Goal: Task Accomplishment & Management: Complete application form

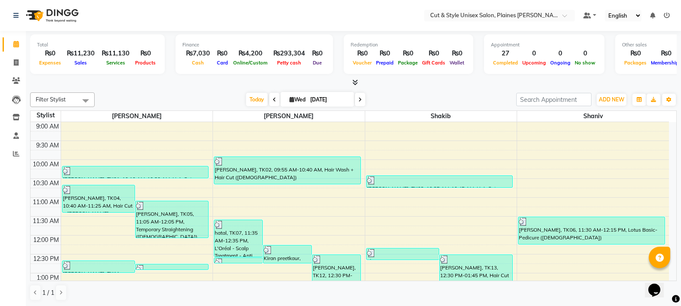
scroll to position [215, 0]
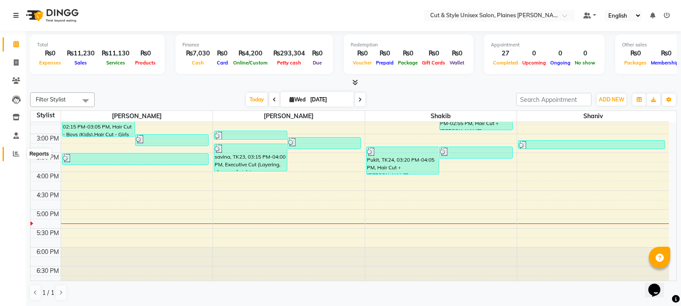
click at [12, 154] on span at bounding box center [16, 154] width 15 height 10
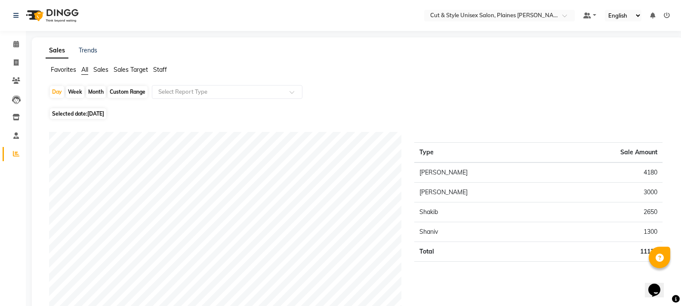
click at [40, 14] on img at bounding box center [51, 15] width 59 height 24
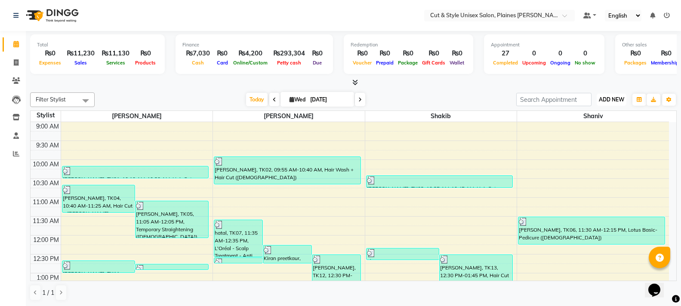
click at [610, 100] on span "ADD NEW" at bounding box center [611, 99] width 25 height 6
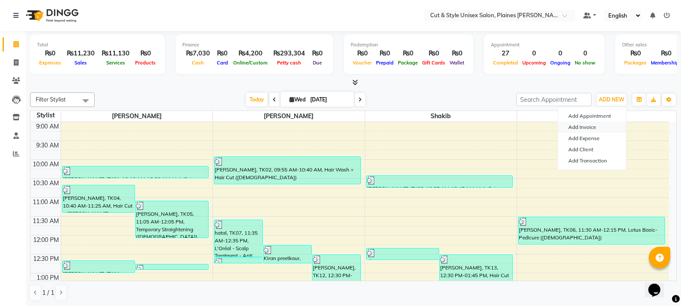
click at [588, 126] on link "Add Invoice" at bounding box center [592, 127] width 68 height 11
select select "service"
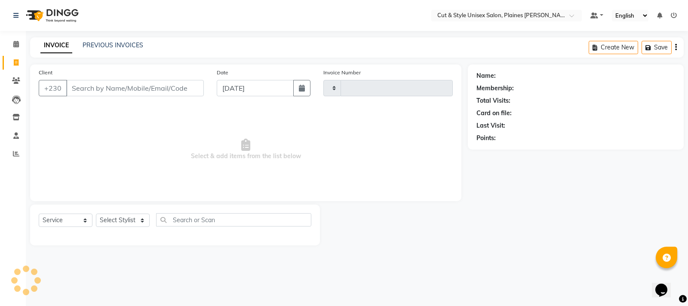
type input "3655"
select select "7731"
drag, startPoint x: 108, startPoint y: 83, endPoint x: 113, endPoint y: 82, distance: 4.9
click at [109, 83] on input "Client" at bounding box center [135, 88] width 138 height 16
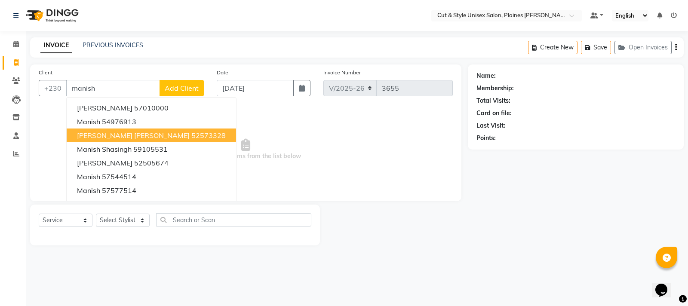
click at [116, 139] on span "[PERSON_NAME] [PERSON_NAME]" at bounding box center [133, 135] width 113 height 9
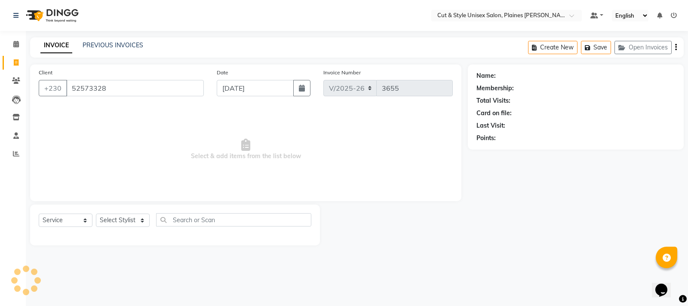
type input "52573328"
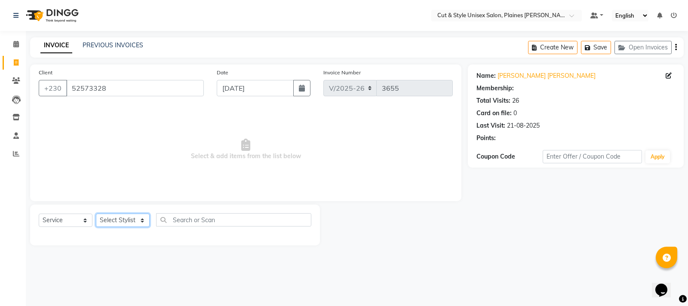
click at [107, 220] on select "Select Stylist [PERSON_NAME] Manager [PERSON_NAME]" at bounding box center [123, 220] width 54 height 13
select select "68911"
click at [96, 214] on select "Select Stylist [PERSON_NAME] Manager [PERSON_NAME]" at bounding box center [123, 220] width 54 height 13
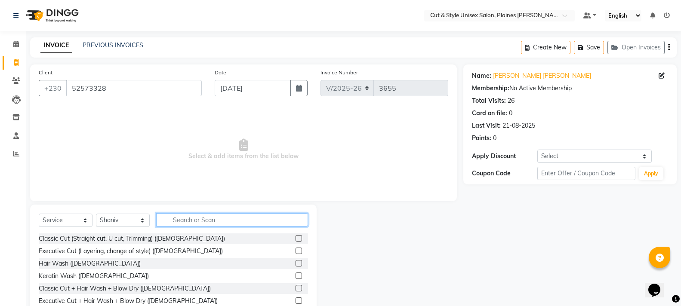
drag, startPoint x: 193, startPoint y: 221, endPoint x: 193, endPoint y: 215, distance: 5.6
click at [193, 219] on input "text" at bounding box center [232, 219] width 152 height 13
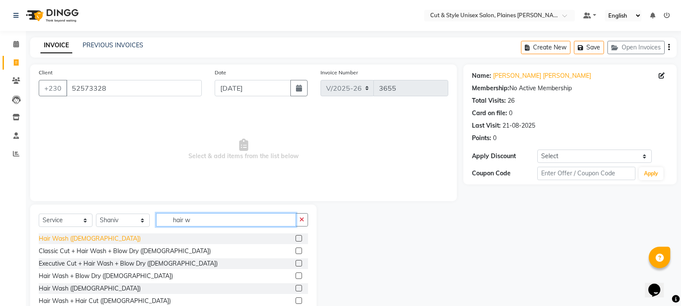
type input "hair w"
click at [77, 235] on div "Hair Wash ([DEMOGRAPHIC_DATA])" at bounding box center [90, 238] width 102 height 9
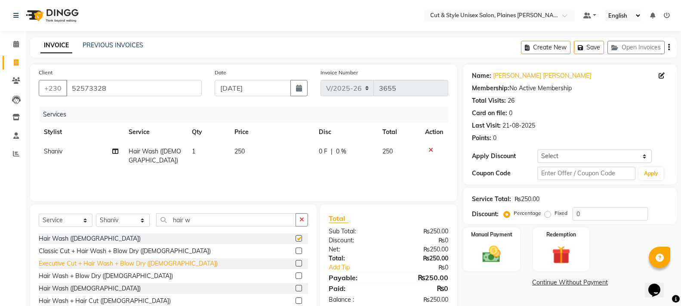
checkbox input "false"
click at [490, 251] on img at bounding box center [491, 255] width 31 height 22
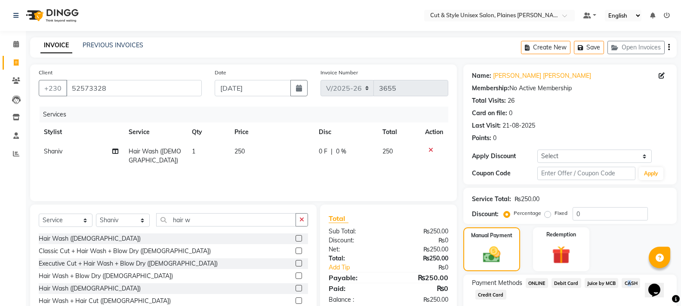
click at [626, 281] on span "CASH" at bounding box center [631, 283] width 19 height 10
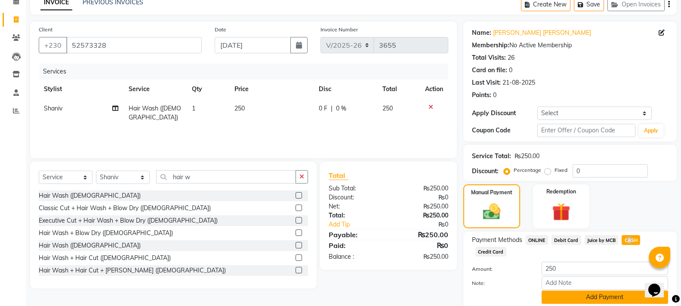
scroll to position [75, 0]
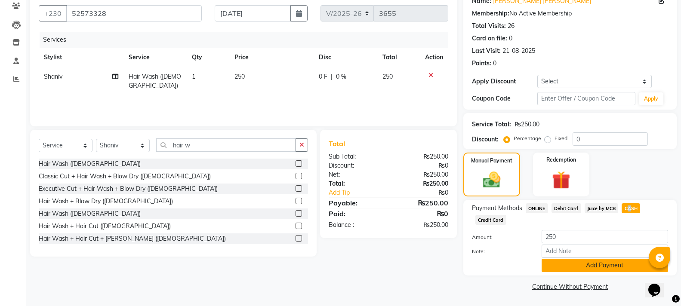
click at [604, 267] on button "Add Payment" at bounding box center [605, 265] width 126 height 13
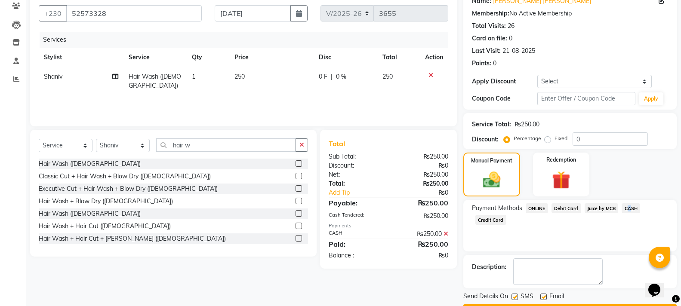
scroll to position [99, 0]
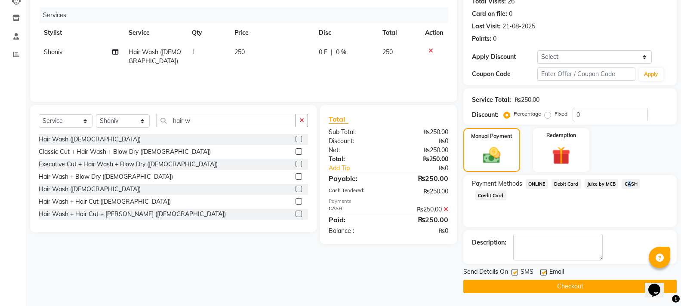
click at [594, 287] on button "Checkout" at bounding box center [569, 286] width 213 height 13
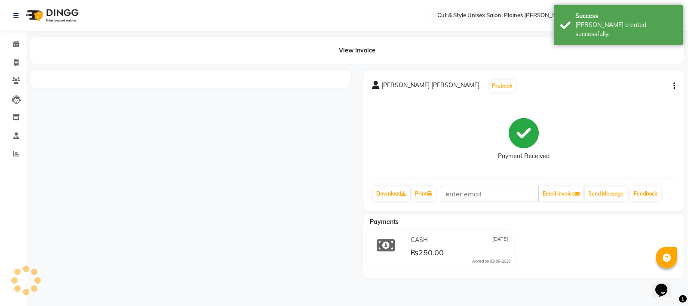
click at [30, 16] on img at bounding box center [51, 15] width 59 height 24
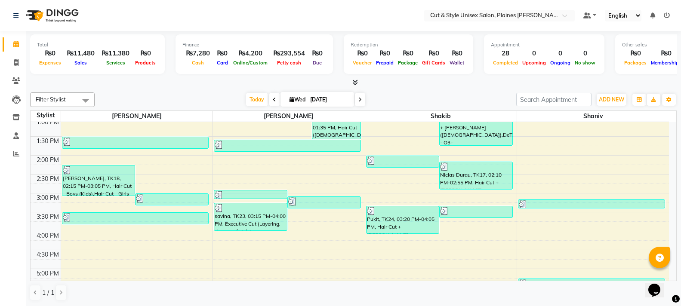
scroll to position [172, 0]
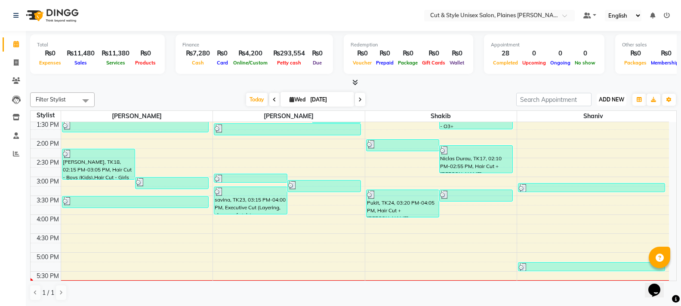
click at [607, 99] on span "ADD NEW" at bounding box center [611, 99] width 25 height 6
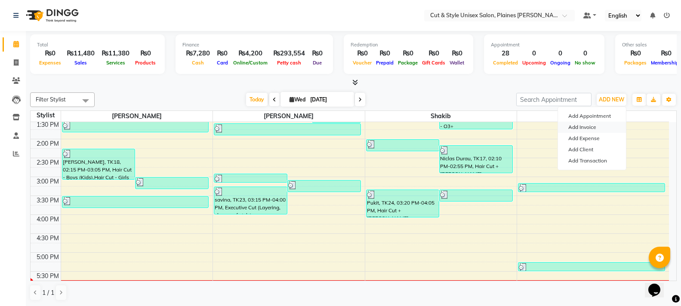
click at [599, 125] on link "Add Invoice" at bounding box center [592, 127] width 68 height 11
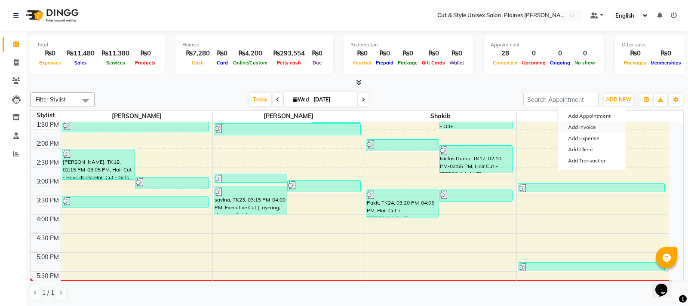
select select "service"
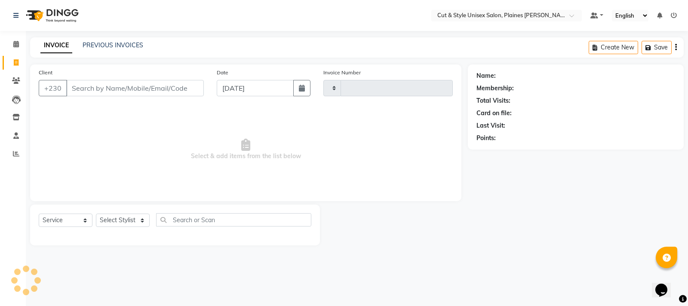
type input "3656"
select select "7731"
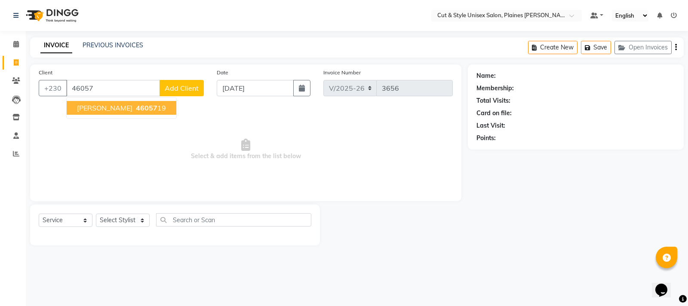
click at [134, 110] on ngb-highlight "46057 19" at bounding box center [150, 108] width 32 height 9
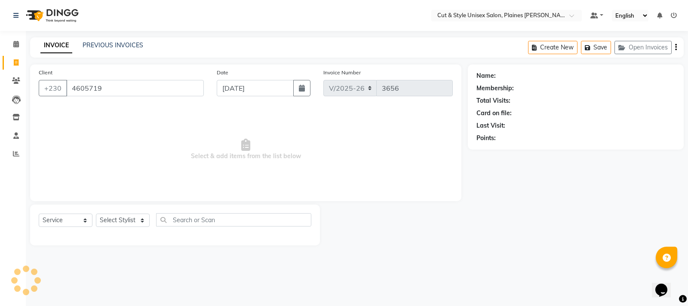
type input "4605719"
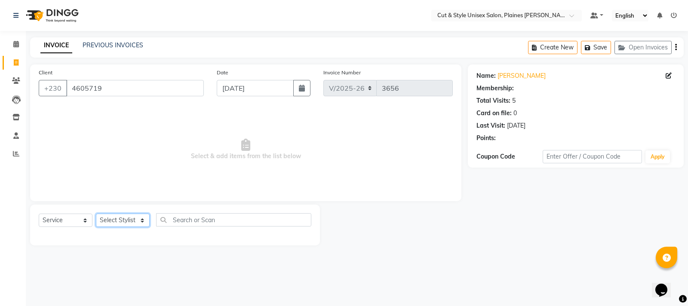
click at [130, 223] on select "Select Stylist [PERSON_NAME] Manager [PERSON_NAME]" at bounding box center [123, 220] width 54 height 13
select select "68909"
click at [96, 214] on select "Select Stylist [PERSON_NAME] Manager [PERSON_NAME]" at bounding box center [123, 220] width 54 height 13
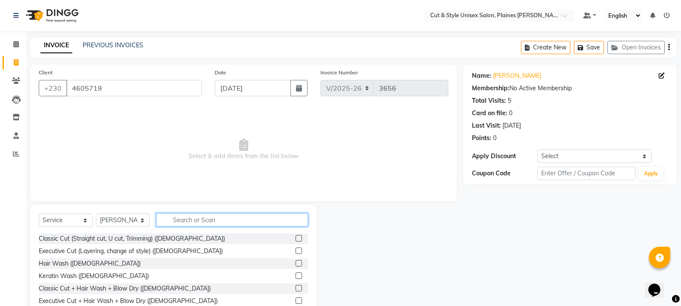
click at [172, 218] on input "text" at bounding box center [232, 219] width 152 height 13
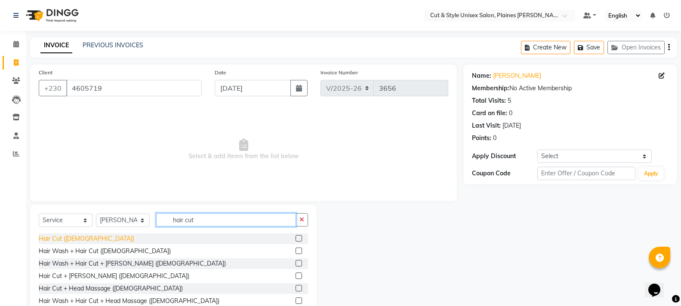
type input "hair cut"
click at [62, 240] on div "Hair Cut ([DEMOGRAPHIC_DATA])" at bounding box center [87, 238] width 96 height 9
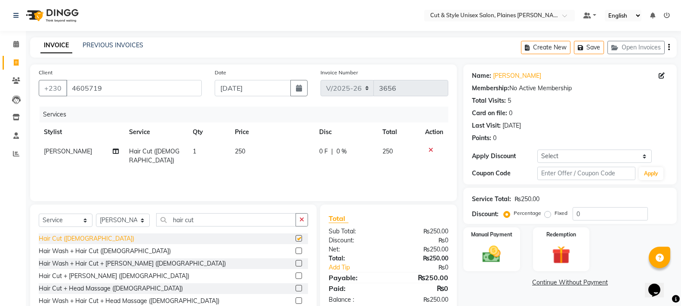
checkbox input "false"
click at [87, 254] on div "Hair Wash + Hair Cut ([DEMOGRAPHIC_DATA])" at bounding box center [105, 251] width 132 height 9
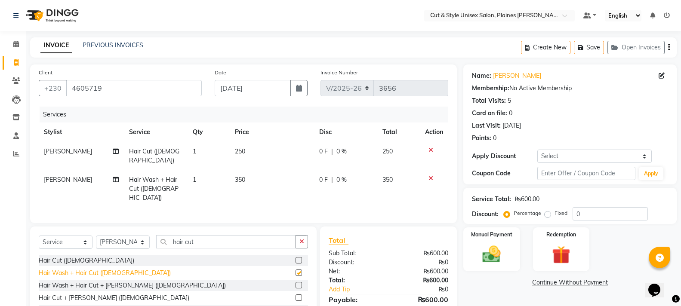
checkbox input "false"
click at [429, 150] on icon at bounding box center [431, 150] width 5 height 6
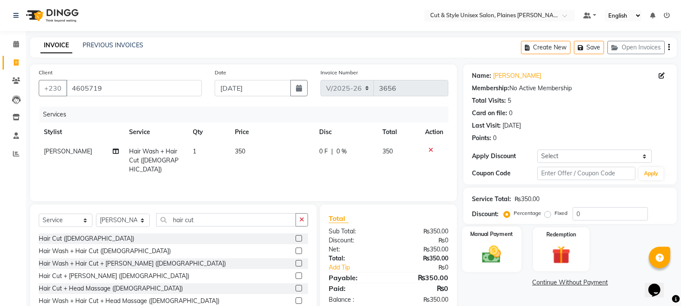
click at [499, 262] on img at bounding box center [491, 255] width 31 height 22
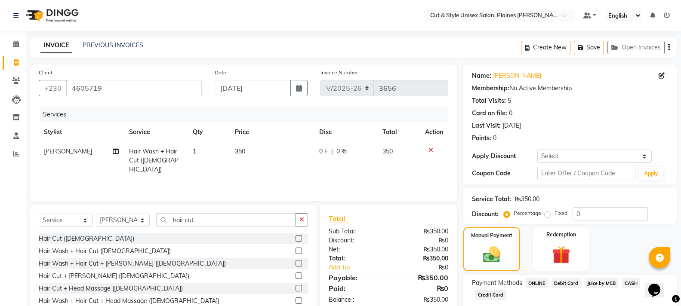
scroll to position [51, 0]
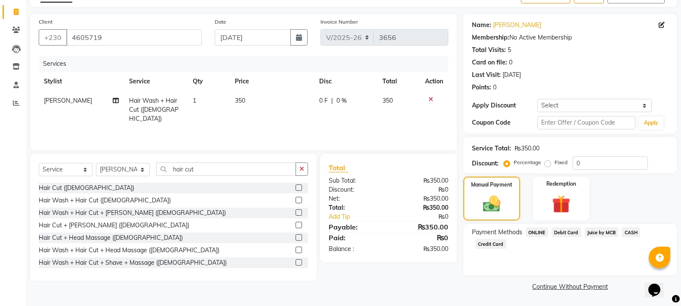
click at [602, 232] on span "Juice by MCB" at bounding box center [602, 233] width 34 height 10
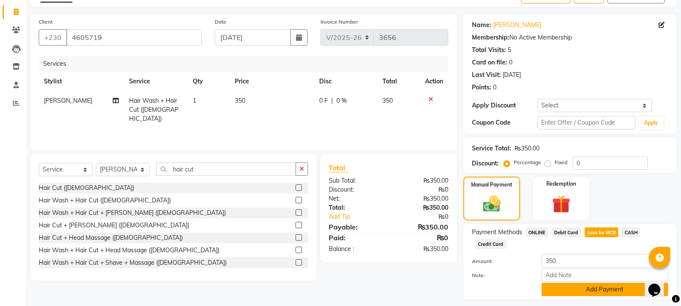
click at [597, 290] on button "Add Payment" at bounding box center [605, 289] width 126 height 13
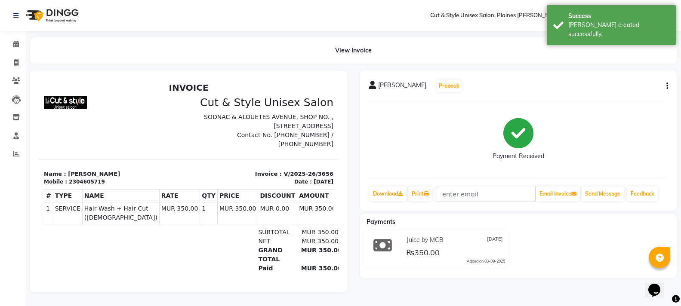
click at [59, 22] on img at bounding box center [51, 15] width 59 height 24
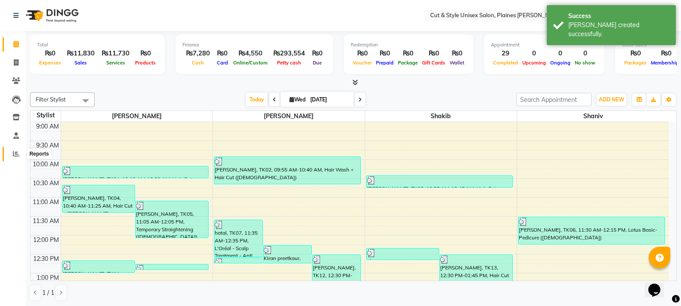
click at [12, 157] on span at bounding box center [16, 154] width 15 height 10
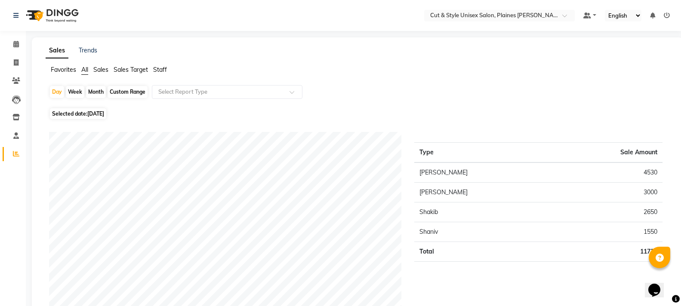
click at [58, 19] on img at bounding box center [51, 15] width 59 height 24
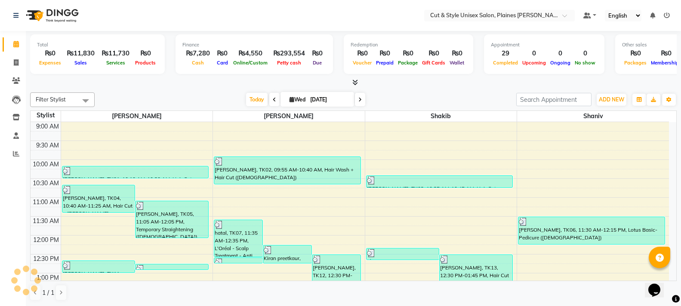
scroll to position [279, 0]
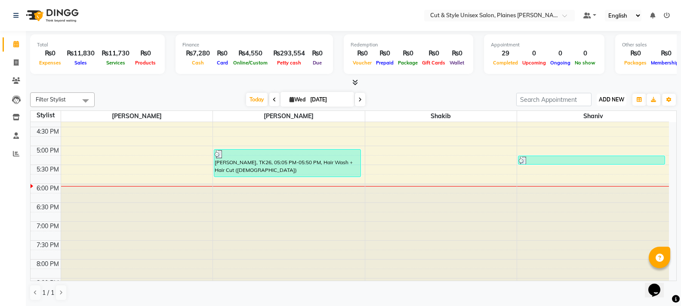
click at [607, 95] on button "ADD NEW Toggle Dropdown" at bounding box center [612, 100] width 30 height 12
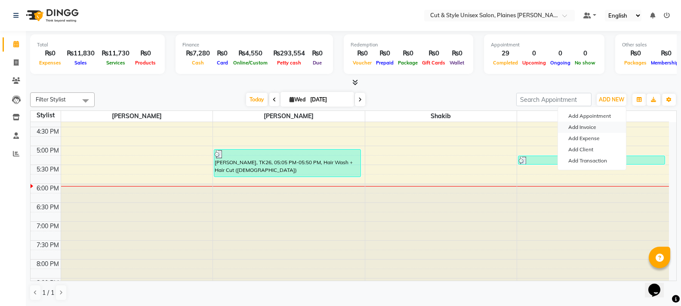
click at [595, 124] on link "Add Invoice" at bounding box center [592, 127] width 68 height 11
select select "service"
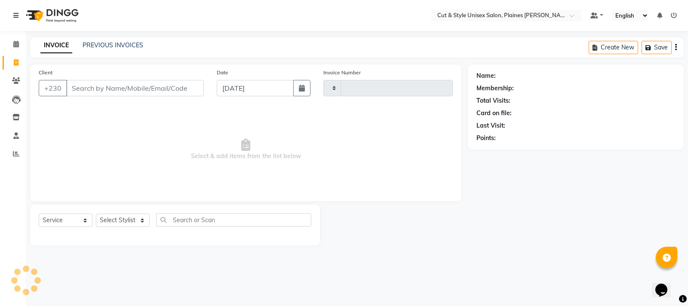
type input "3657"
select select "7731"
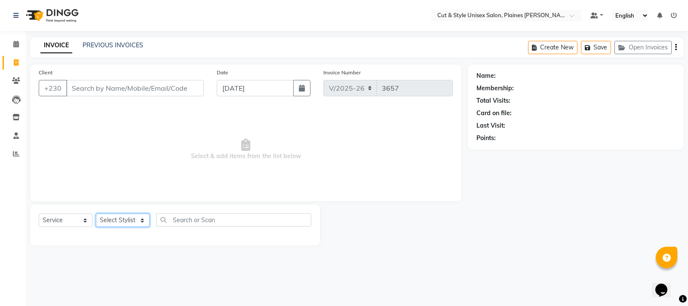
click at [129, 219] on select "Select Stylist" at bounding box center [123, 220] width 54 height 13
select select "68908"
click at [96, 214] on select "Select Stylist [PERSON_NAME] Manager [PERSON_NAME]" at bounding box center [123, 220] width 54 height 13
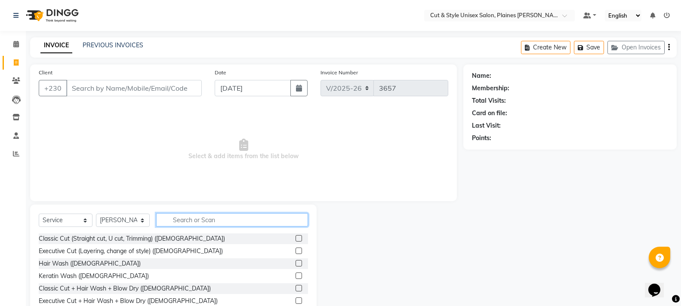
click at [191, 222] on input "text" at bounding box center [232, 219] width 152 height 13
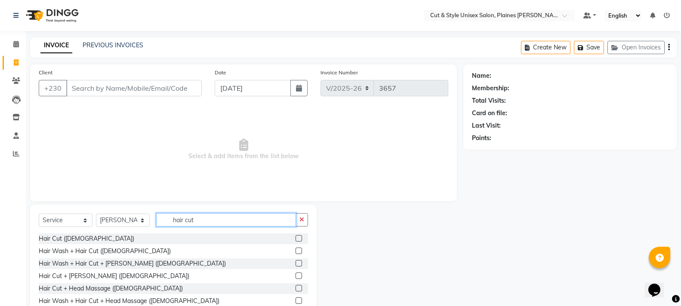
type input "hair cut"
click at [296, 274] on label at bounding box center [299, 276] width 6 height 6
click at [296, 274] on input "checkbox" at bounding box center [299, 277] width 6 height 6
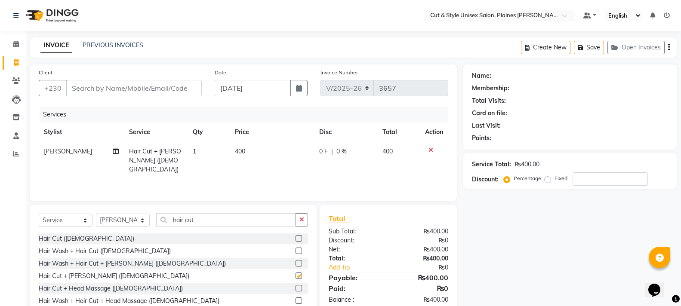
checkbox input "false"
click at [250, 223] on input "hair cut" at bounding box center [226, 219] width 140 height 13
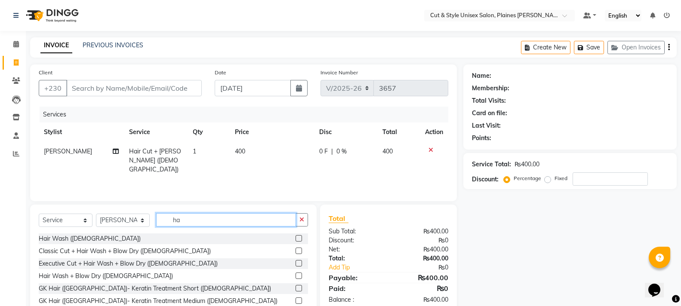
type input "h"
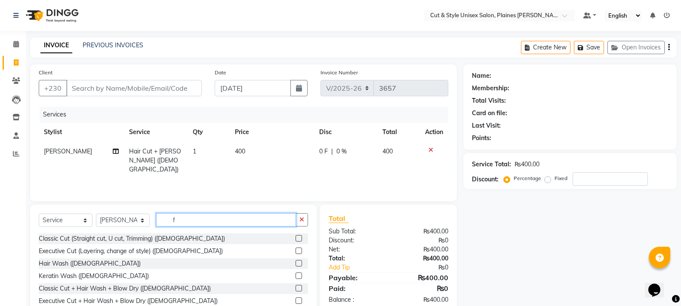
type input "f"
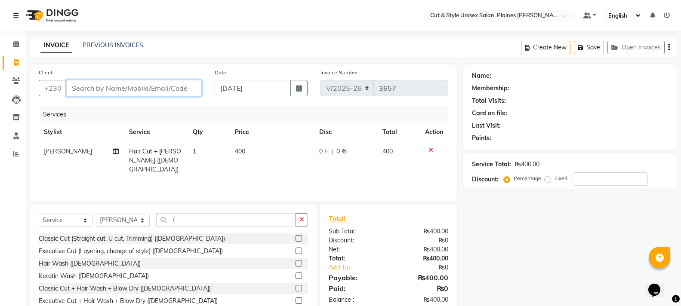
click at [156, 89] on input "Client" at bounding box center [134, 88] width 136 height 16
type input "5"
type input "0"
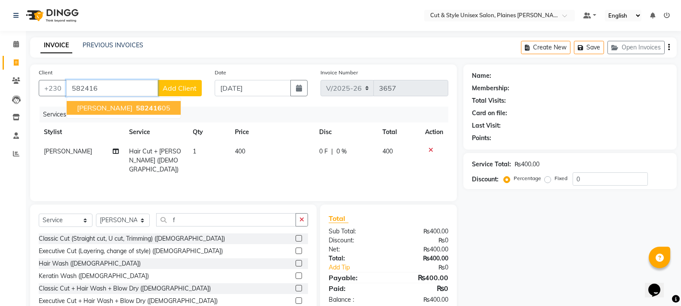
click at [123, 102] on button "[PERSON_NAME] 582416 05" at bounding box center [124, 108] width 114 height 14
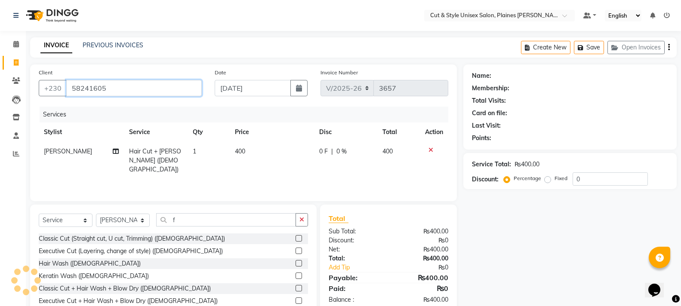
type input "58241605"
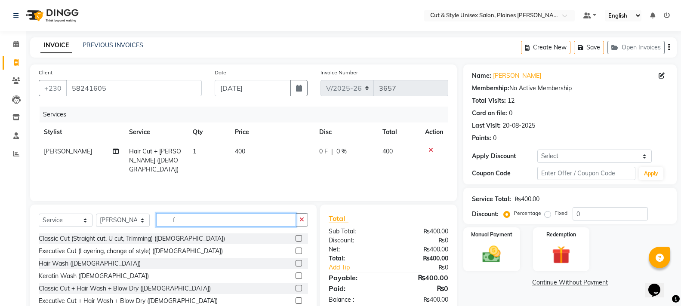
click at [179, 218] on input "f" at bounding box center [226, 219] width 140 height 13
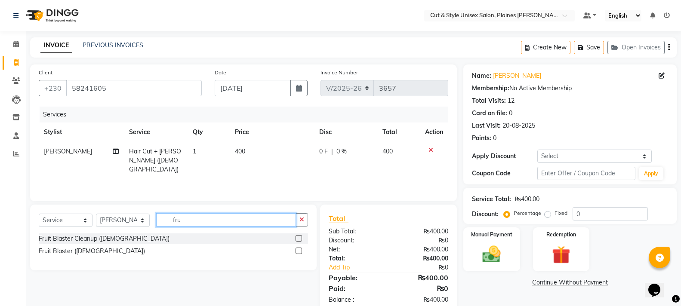
type input "fru"
click at [298, 251] on label at bounding box center [299, 251] width 6 height 6
click at [298, 251] on input "checkbox" at bounding box center [299, 252] width 6 height 6
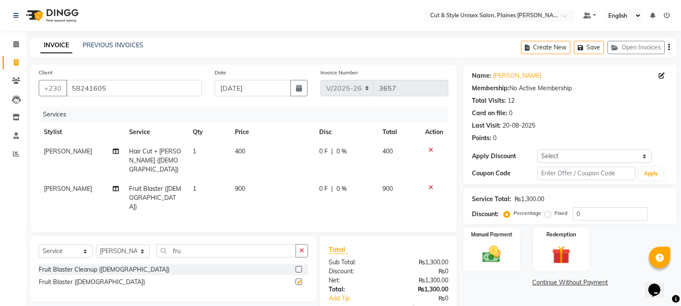
checkbox input "false"
click at [480, 258] on img at bounding box center [491, 255] width 31 height 22
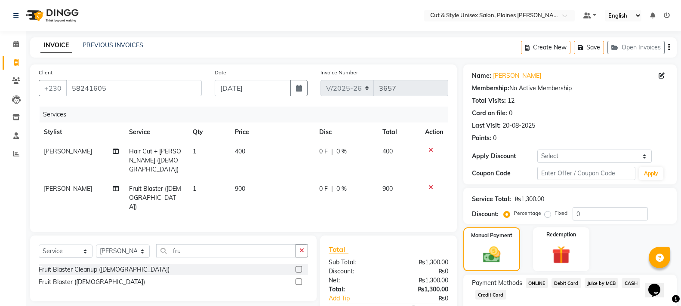
click at [601, 283] on span "Juice by MCB" at bounding box center [602, 283] width 34 height 10
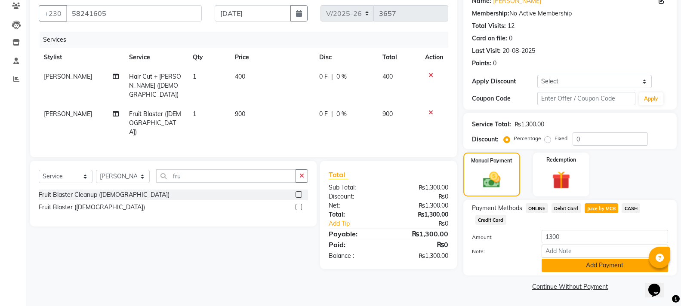
click at [587, 263] on button "Add Payment" at bounding box center [605, 265] width 126 height 13
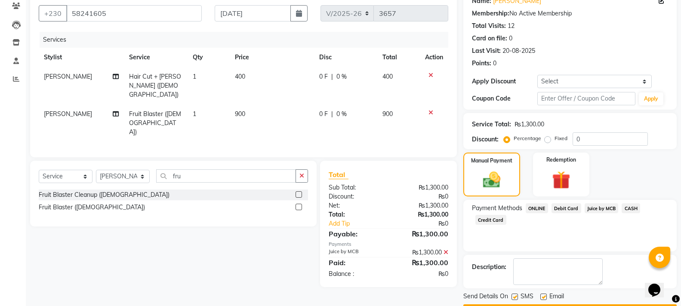
scroll to position [99, 0]
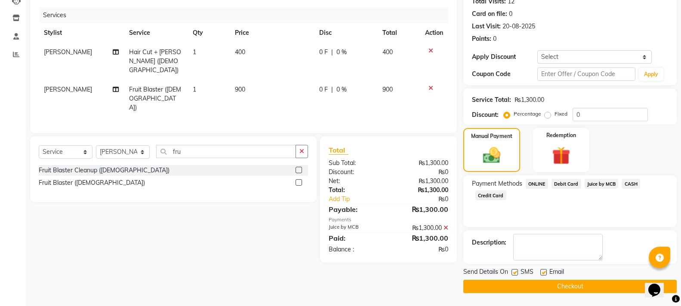
click at [570, 284] on button "Checkout" at bounding box center [569, 286] width 213 height 13
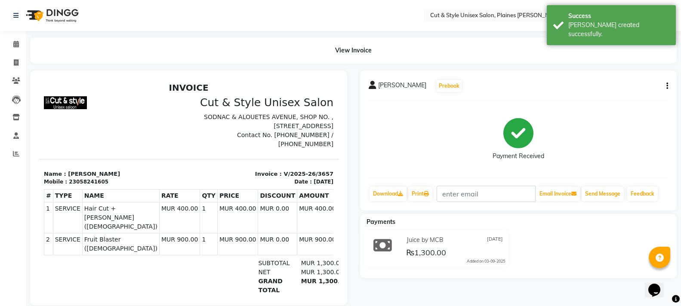
click at [65, 15] on img at bounding box center [51, 15] width 59 height 24
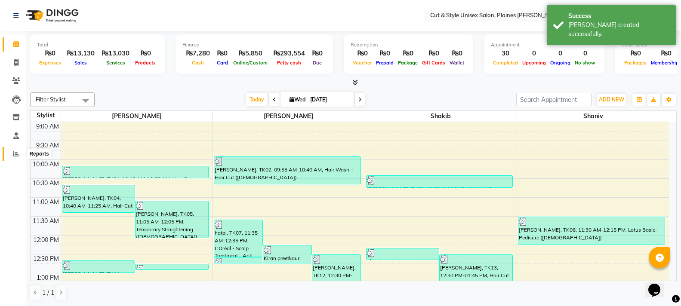
click at [17, 152] on icon at bounding box center [16, 154] width 6 height 6
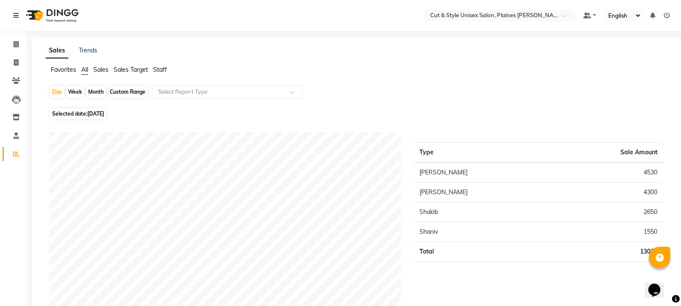
click at [65, 16] on img at bounding box center [51, 15] width 59 height 24
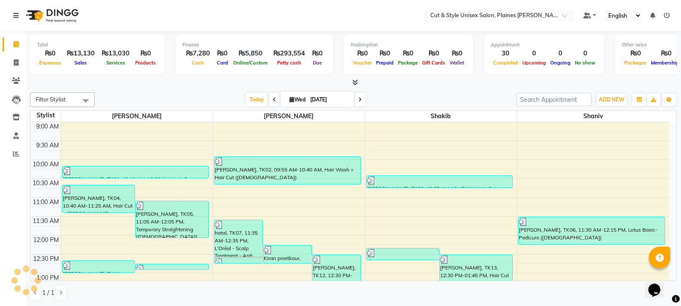
scroll to position [295, 0]
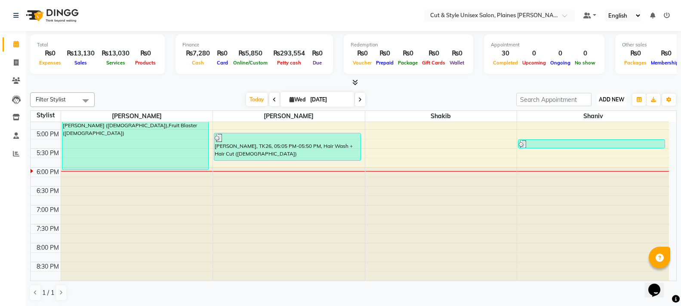
click at [608, 99] on span "ADD NEW" at bounding box center [611, 99] width 25 height 6
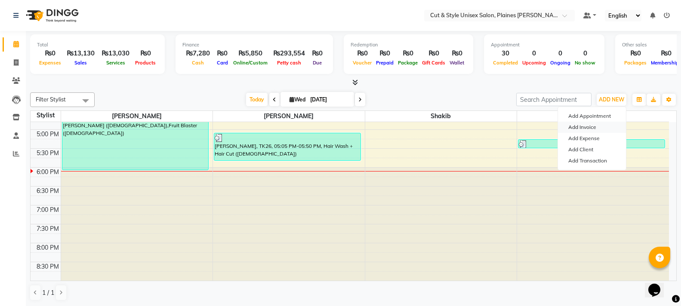
click at [589, 126] on link "Add Invoice" at bounding box center [592, 127] width 68 height 11
select select "service"
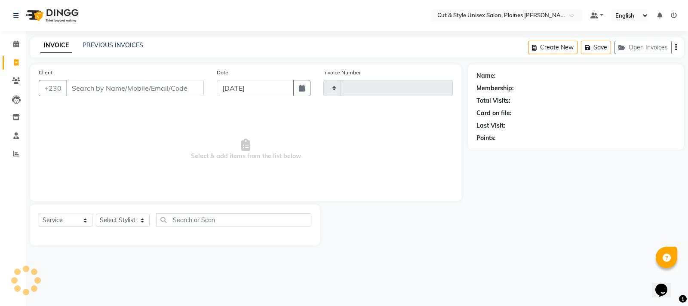
type input "3658"
select select "7731"
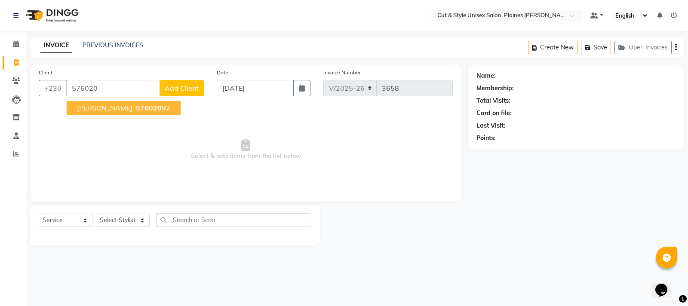
click at [120, 112] on span "[PERSON_NAME]" at bounding box center [105, 108] width 56 height 9
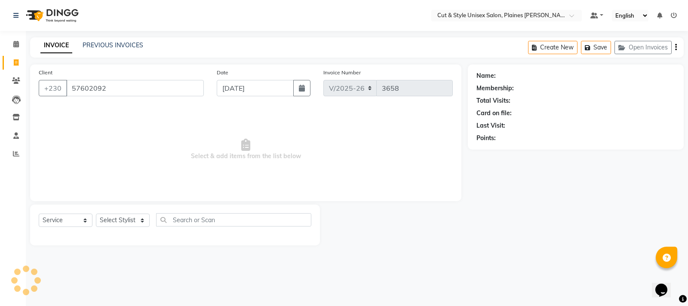
type input "57602092"
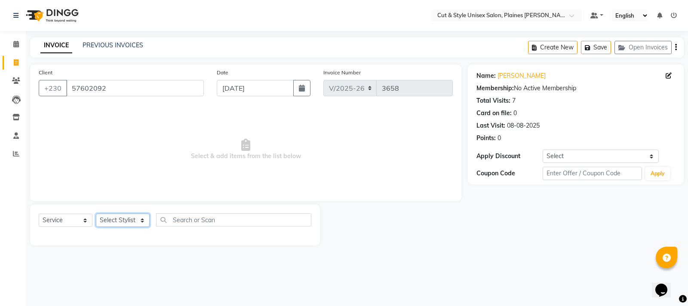
click at [145, 221] on select "Select Stylist [PERSON_NAME] Manager [PERSON_NAME]" at bounding box center [123, 220] width 54 height 13
select select "68909"
click at [96, 214] on select "Select Stylist [PERSON_NAME] Manager [PERSON_NAME]" at bounding box center [123, 220] width 54 height 13
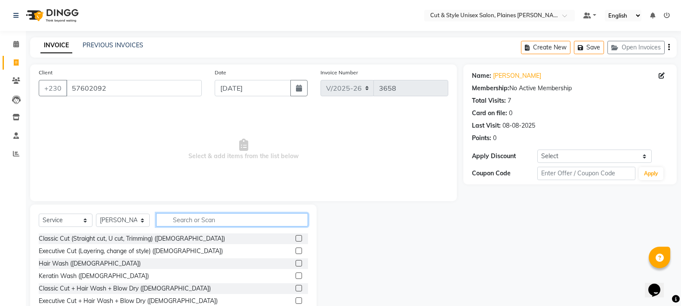
click at [175, 221] on input "text" at bounding box center [232, 219] width 152 height 13
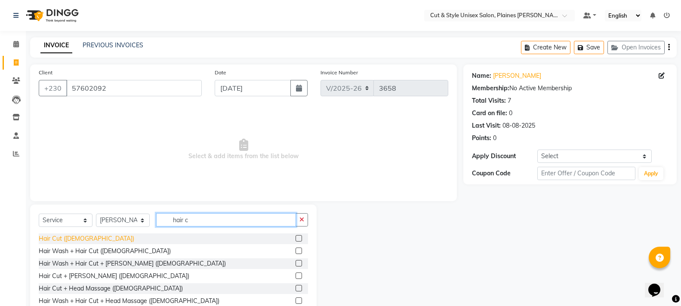
type input "hair c"
click at [56, 239] on div "Hair Cut ([DEMOGRAPHIC_DATA])" at bounding box center [87, 238] width 96 height 9
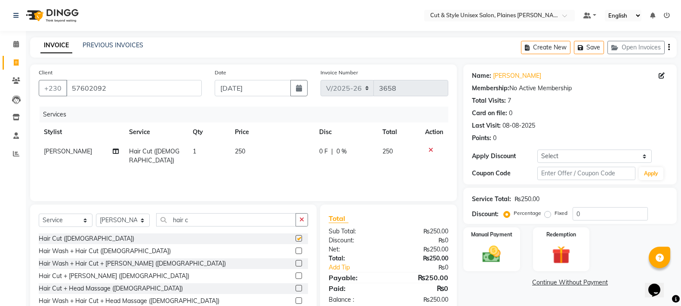
checkbox input "false"
click at [195, 216] on input "hair c" at bounding box center [226, 219] width 140 height 13
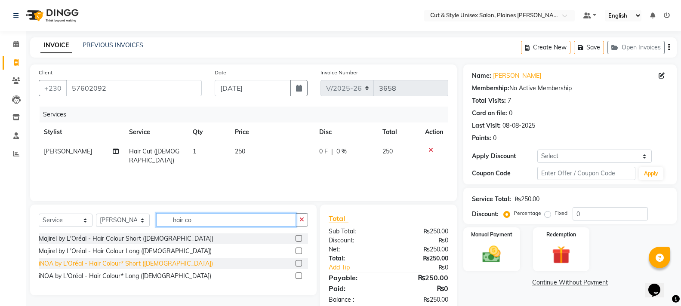
type input "hair co"
click at [95, 262] on div "iNOA by L'Oréal - Hair Colour* Short ([DEMOGRAPHIC_DATA])" at bounding box center [126, 263] width 174 height 9
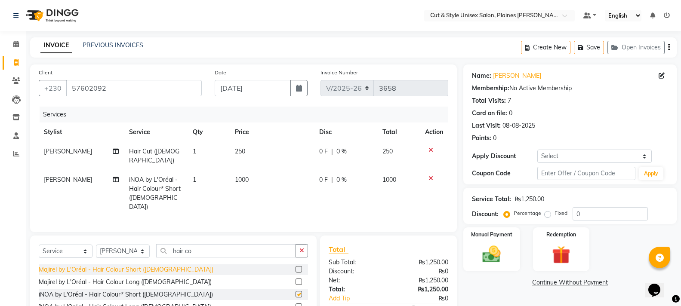
checkbox input "false"
click at [495, 237] on label "Manual Payment" at bounding box center [491, 234] width 43 height 8
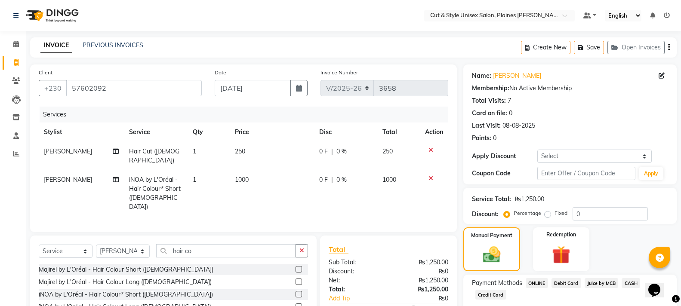
drag, startPoint x: 635, startPoint y: 280, endPoint x: 629, endPoint y: 282, distance: 6.0
click at [633, 281] on span "CASH" at bounding box center [631, 283] width 19 height 10
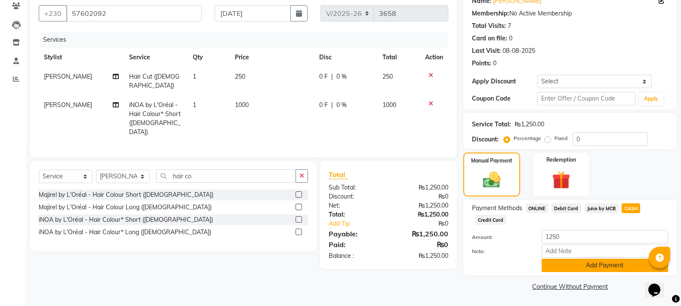
click at [624, 263] on button "Add Payment" at bounding box center [605, 265] width 126 height 13
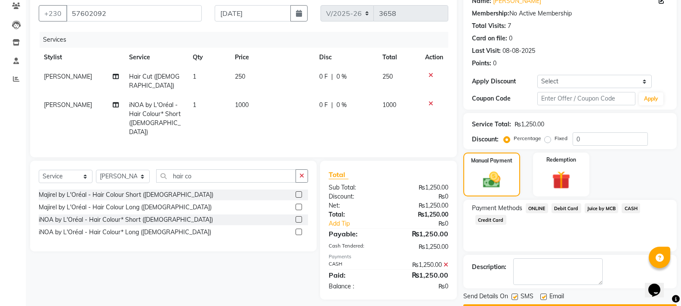
scroll to position [99, 0]
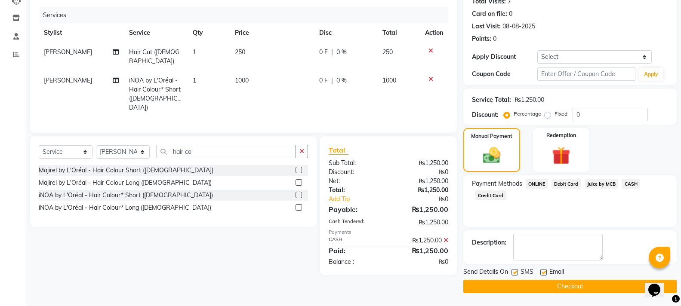
click at [595, 285] on button "Checkout" at bounding box center [569, 286] width 213 height 13
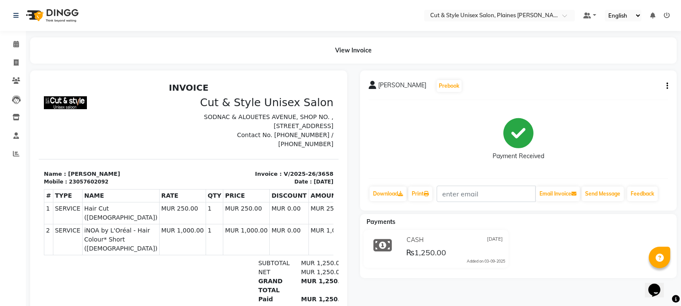
click at [65, 16] on img at bounding box center [51, 15] width 59 height 24
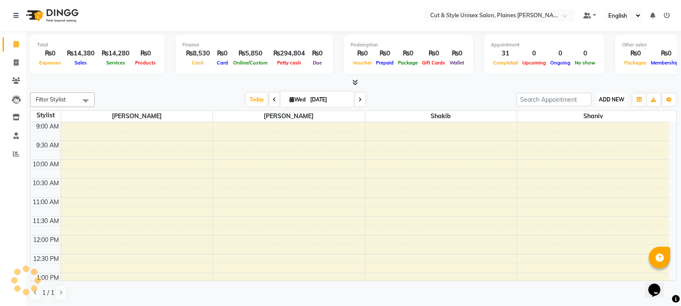
click at [611, 96] on span "ADD NEW" at bounding box center [611, 99] width 25 height 6
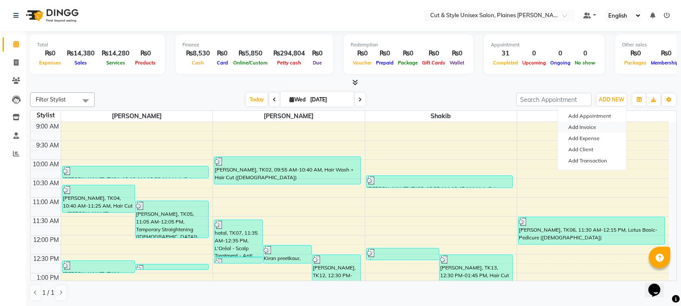
click at [591, 126] on link "Add Invoice" at bounding box center [592, 127] width 68 height 11
select select "service"
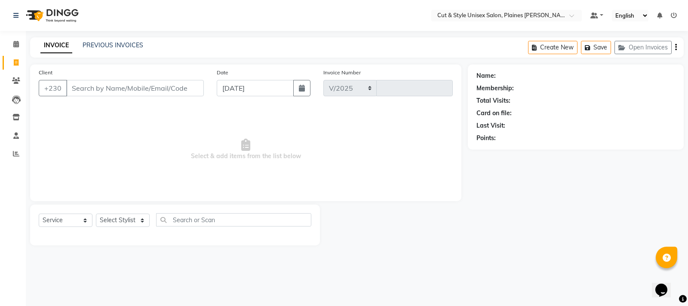
select select "7731"
type input "3659"
click at [126, 219] on select "Select Stylist [PERSON_NAME] Manager [PERSON_NAME]" at bounding box center [123, 220] width 54 height 13
select select "68910"
click at [96, 214] on select "Select Stylist [PERSON_NAME] Manager [PERSON_NAME]" at bounding box center [123, 220] width 54 height 13
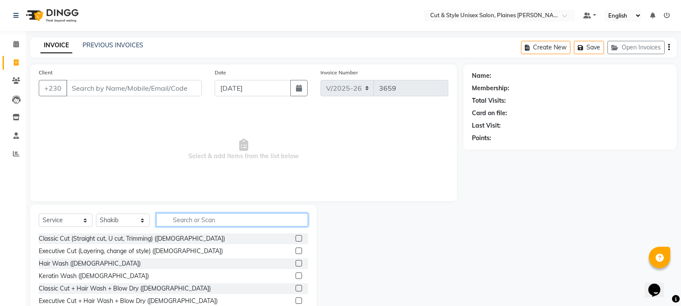
click at [170, 222] on input "text" at bounding box center [232, 219] width 152 height 13
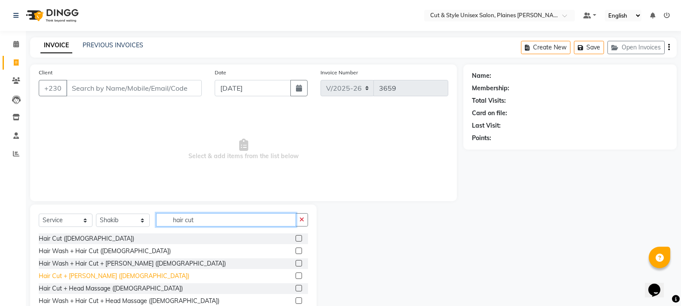
type input "hair cut"
click at [80, 277] on div "Hair Cut + [PERSON_NAME] ([DEMOGRAPHIC_DATA])" at bounding box center [114, 276] width 151 height 9
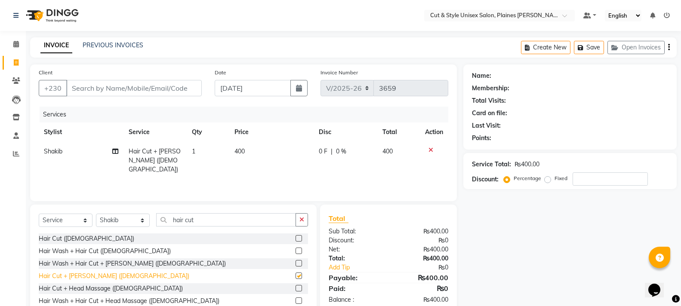
checkbox input "false"
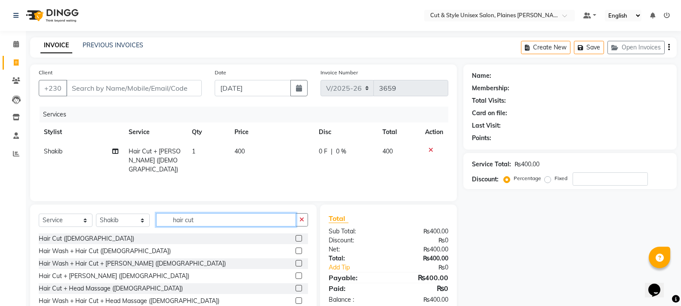
click at [244, 219] on input "hair cut" at bounding box center [226, 219] width 140 height 13
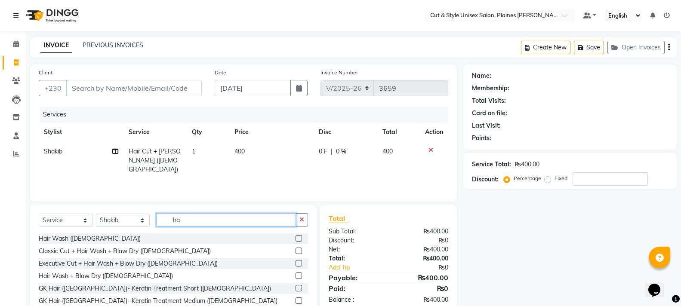
type input "h"
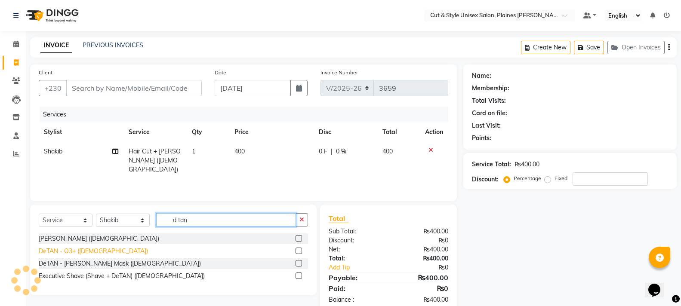
type input "d tan"
click at [46, 251] on div "DeTAN - O3+ ([DEMOGRAPHIC_DATA])" at bounding box center [93, 251] width 109 height 9
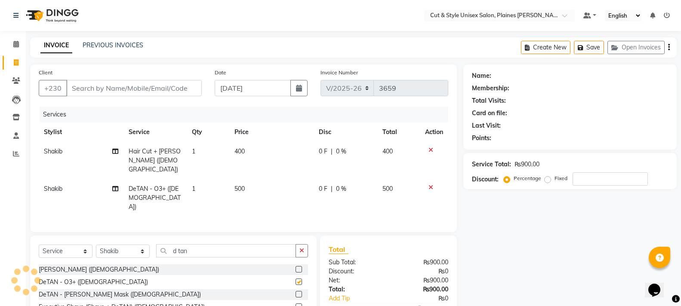
checkbox input "false"
click at [127, 92] on input "Client" at bounding box center [134, 88] width 136 height 16
type input "5"
type input "0"
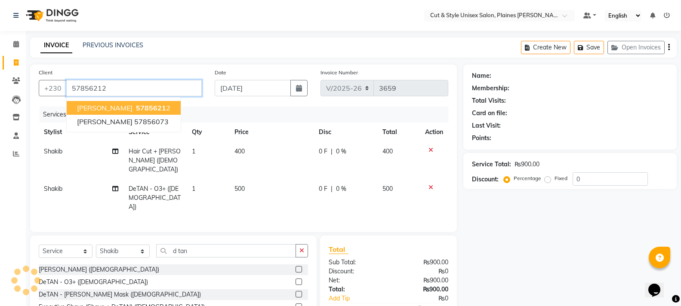
type input "57856212"
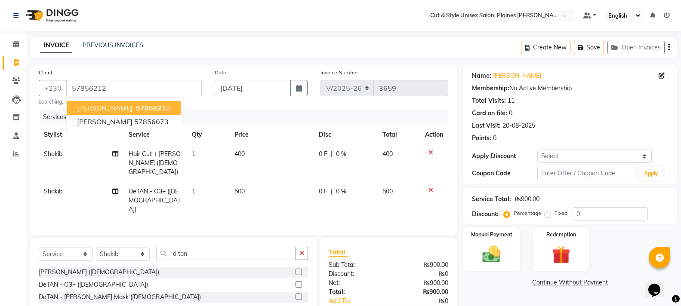
click at [136, 110] on span "5785621" at bounding box center [151, 108] width 30 height 9
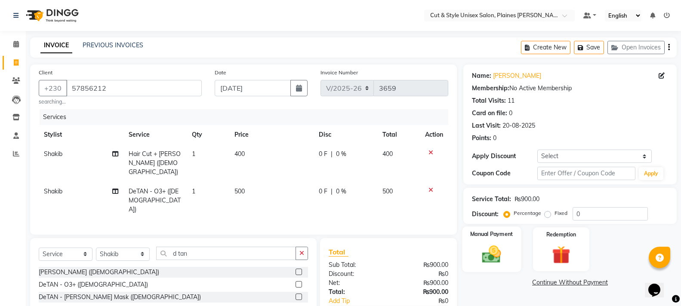
click at [490, 244] on img at bounding box center [491, 255] width 31 height 22
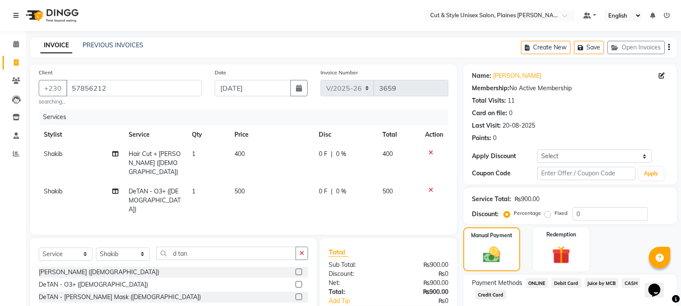
scroll to position [51, 0]
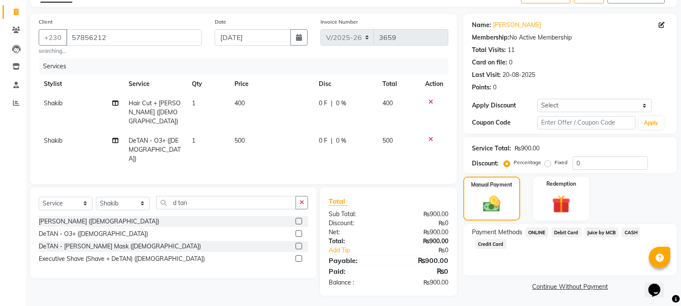
click at [628, 230] on span "CASH" at bounding box center [631, 233] width 19 height 10
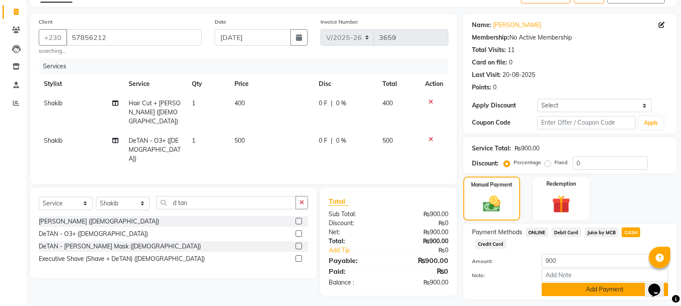
click at [573, 289] on button "Add Payment" at bounding box center [605, 289] width 126 height 13
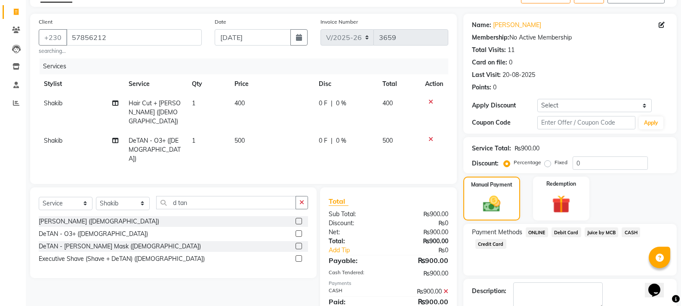
scroll to position [99, 0]
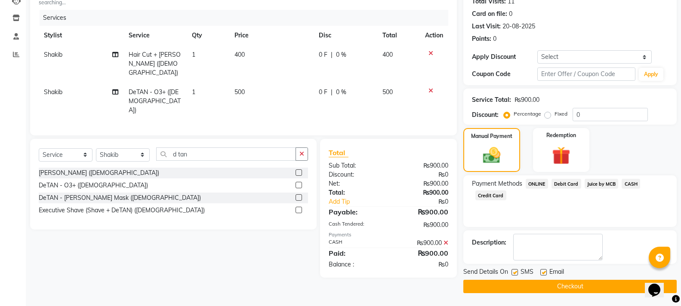
click at [533, 290] on button "Checkout" at bounding box center [569, 286] width 213 height 13
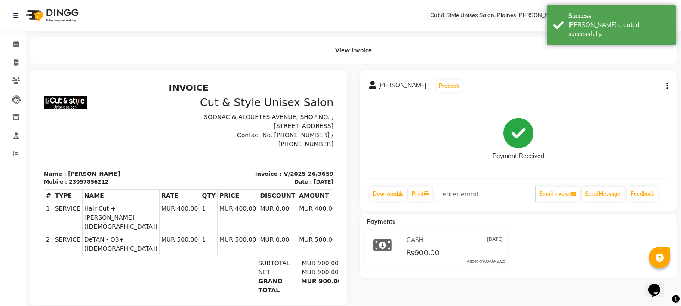
click at [54, 15] on img at bounding box center [51, 15] width 59 height 24
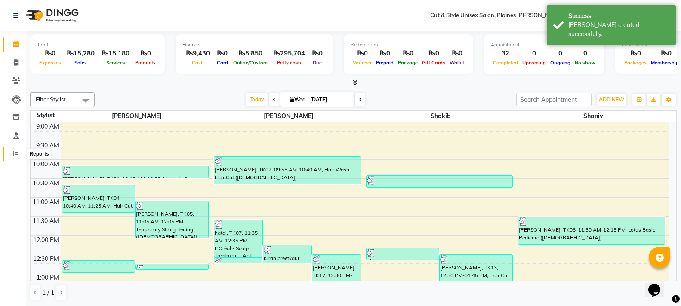
drag, startPoint x: 19, startPoint y: 157, endPoint x: 14, endPoint y: 157, distance: 4.8
click at [18, 157] on span at bounding box center [16, 154] width 15 height 10
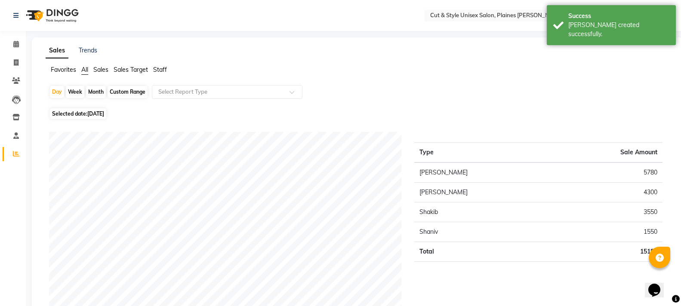
click at [61, 15] on img at bounding box center [51, 15] width 59 height 24
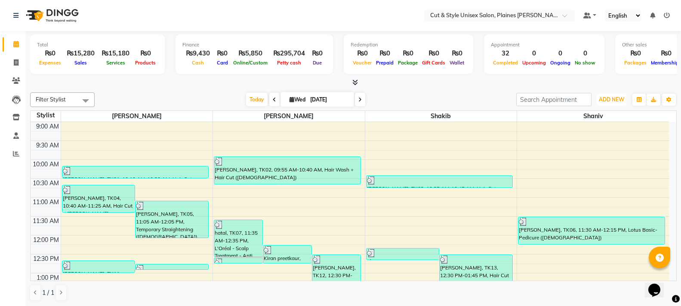
drag, startPoint x: 616, startPoint y: 98, endPoint x: 611, endPoint y: 108, distance: 11.4
click at [615, 98] on span "ADD NEW" at bounding box center [611, 99] width 25 height 6
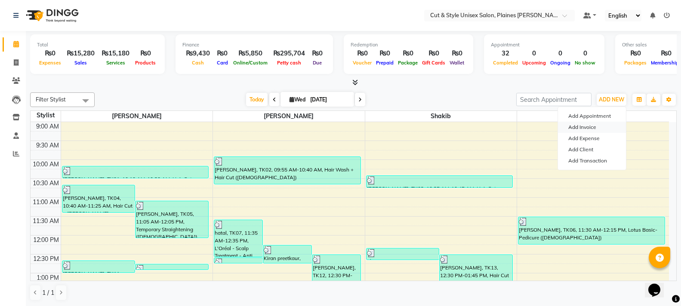
click at [598, 124] on link "Add Invoice" at bounding box center [592, 127] width 68 height 11
select select "service"
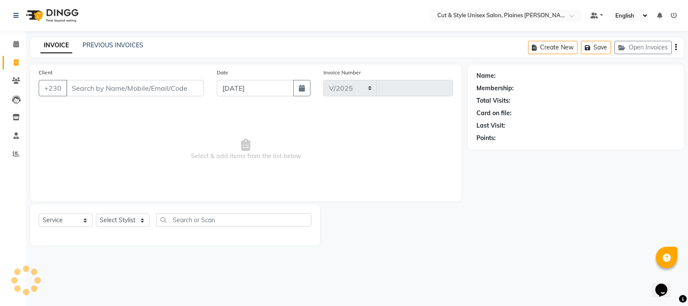
select select "7731"
type input "3660"
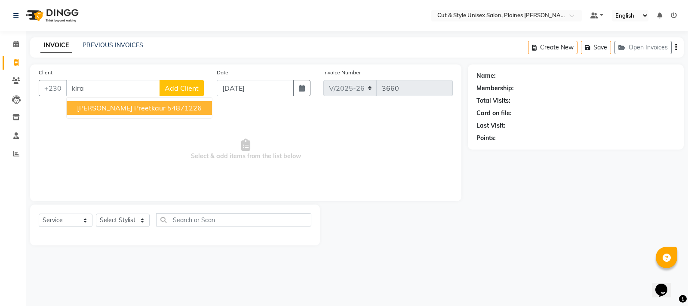
click at [114, 108] on span "[PERSON_NAME] preetkaur" at bounding box center [121, 108] width 89 height 9
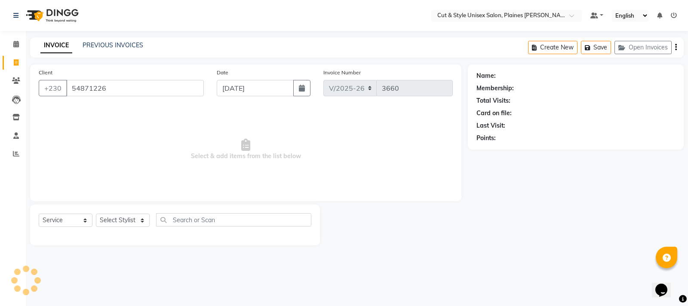
type input "54871226"
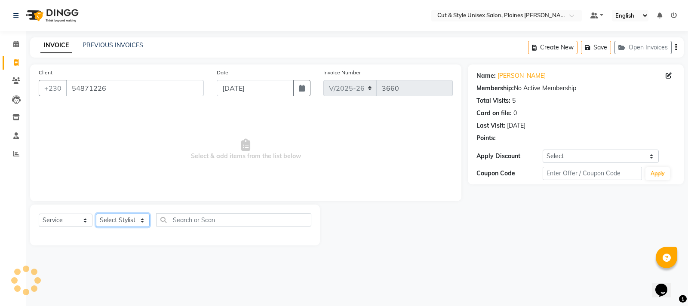
click at [141, 220] on select "Select Stylist [PERSON_NAME] Manager [PERSON_NAME]" at bounding box center [123, 220] width 54 height 13
select select "68909"
click at [96, 214] on select "Select Stylist [PERSON_NAME] Manager [PERSON_NAME]" at bounding box center [123, 220] width 54 height 13
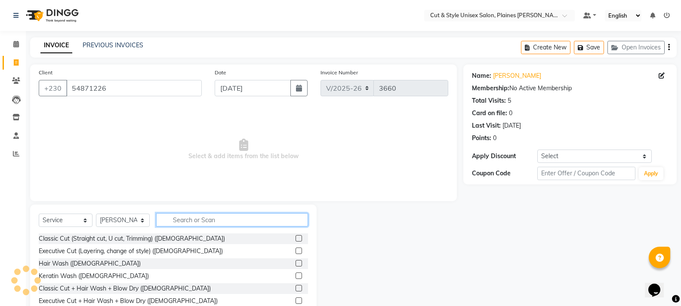
click at [173, 223] on input "text" at bounding box center [232, 219] width 152 height 13
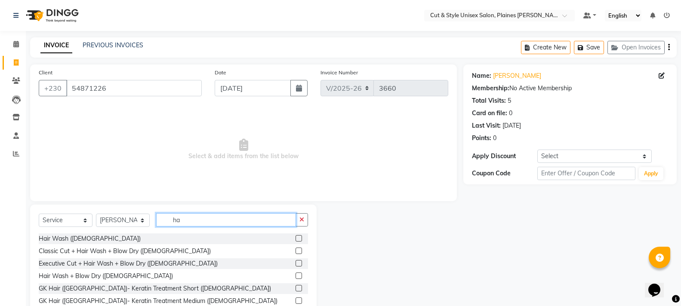
type input "h"
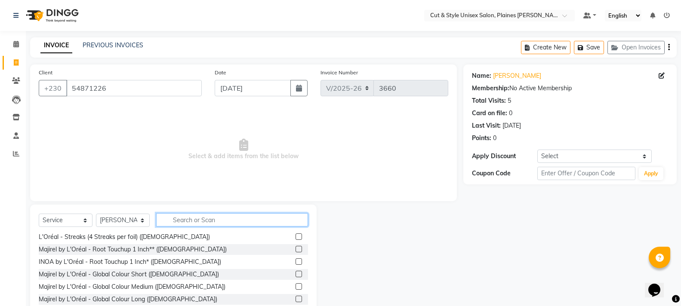
scroll to position [172, 0]
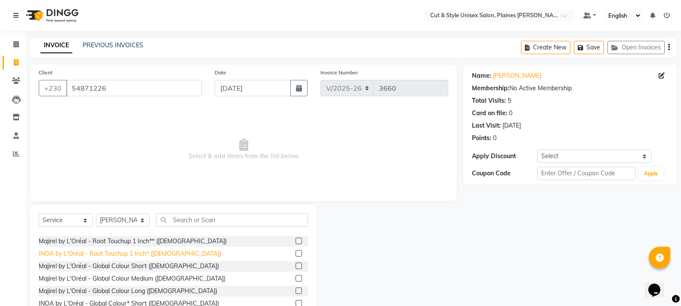
click at [133, 255] on div "INOA by L'Oréal - Root Touchup 1 Inch* ([DEMOGRAPHIC_DATA])" at bounding box center [130, 254] width 182 height 9
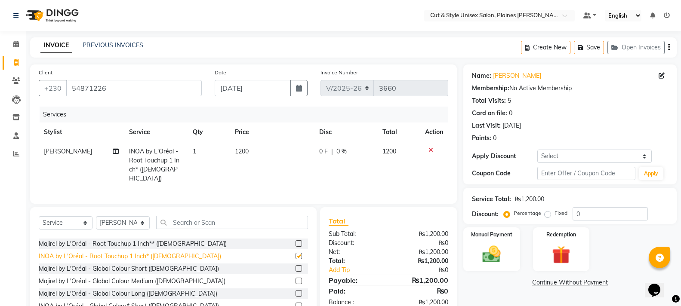
checkbox input "false"
click at [432, 149] on icon at bounding box center [431, 150] width 5 height 6
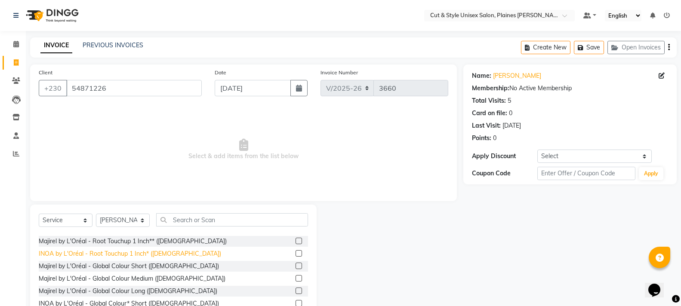
scroll to position [215, 0]
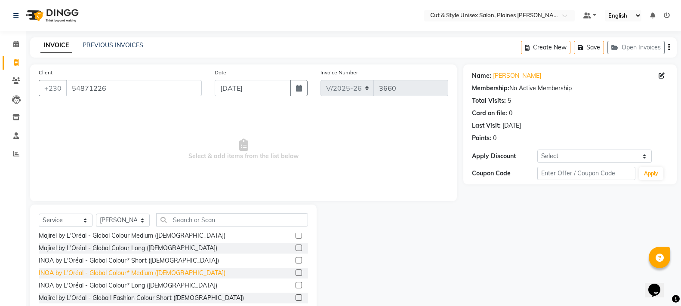
click at [122, 271] on div "INOA by L'Oréal - Global Colour* Medium ([DEMOGRAPHIC_DATA])" at bounding box center [132, 273] width 187 height 9
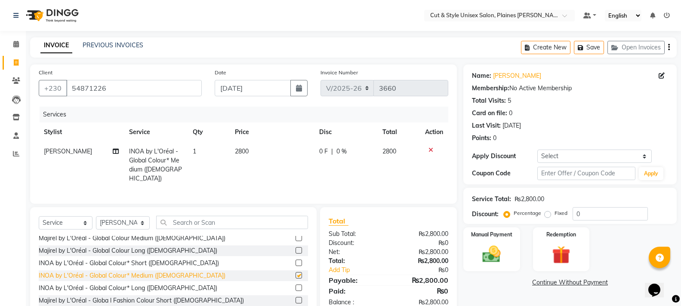
checkbox input "false"
click at [430, 151] on icon at bounding box center [431, 150] width 5 height 6
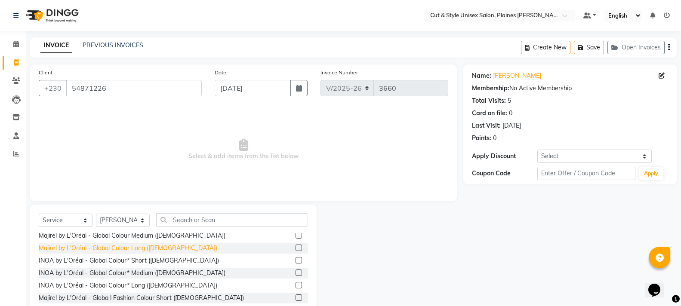
click at [122, 250] on div "Majirel by L'Oréal - Global Colour Long ([DEMOGRAPHIC_DATA])" at bounding box center [128, 248] width 179 height 9
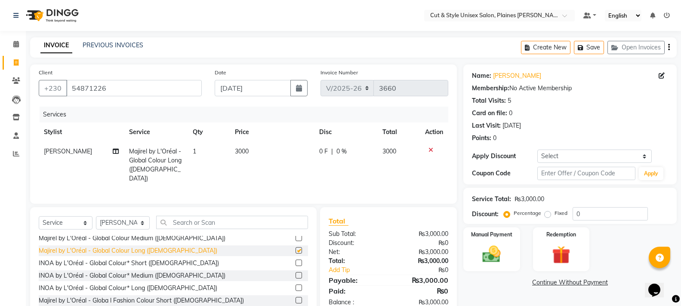
checkbox input "false"
click at [429, 149] on icon at bounding box center [431, 150] width 5 height 6
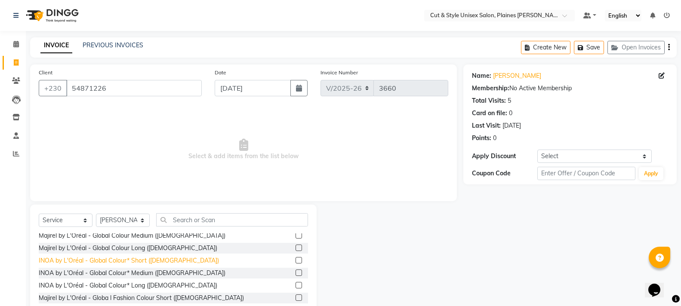
scroll to position [172, 0]
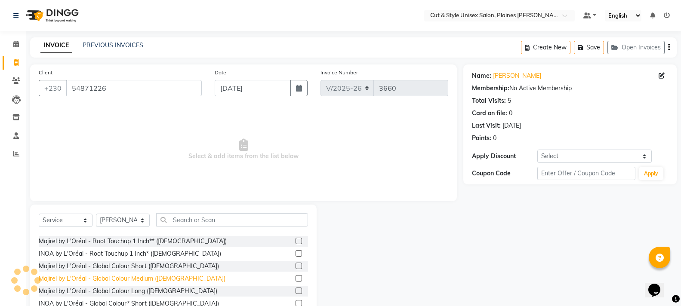
click at [102, 278] on div "Majirel by L'Oréal - Global Colour Medium ([DEMOGRAPHIC_DATA])" at bounding box center [132, 278] width 187 height 9
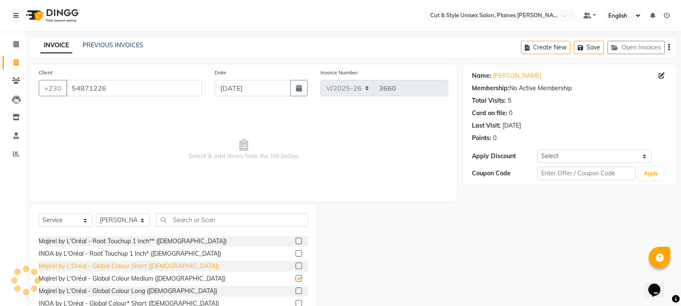
checkbox input "false"
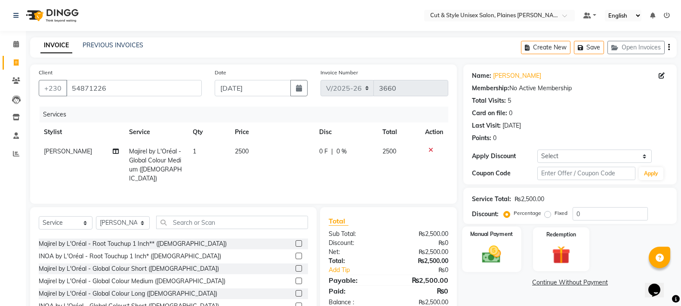
click at [494, 252] on img at bounding box center [491, 255] width 31 height 22
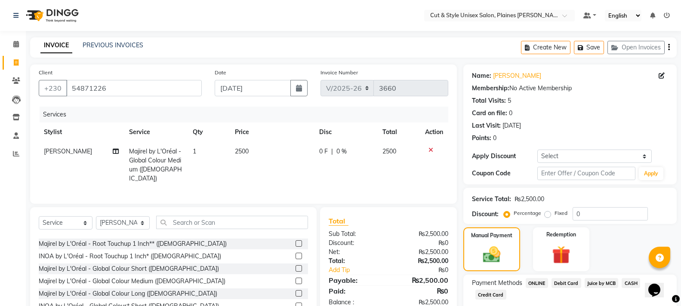
click at [634, 283] on span "CASH" at bounding box center [631, 283] width 19 height 10
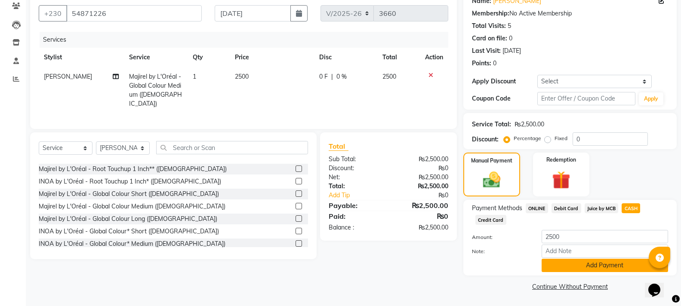
click at [614, 267] on button "Add Payment" at bounding box center [605, 265] width 126 height 13
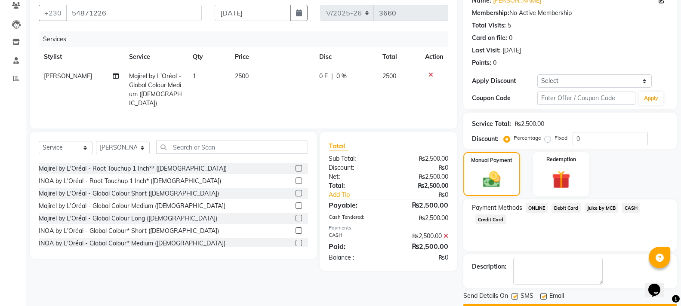
click at [592, 304] on button "Checkout" at bounding box center [569, 310] width 213 height 13
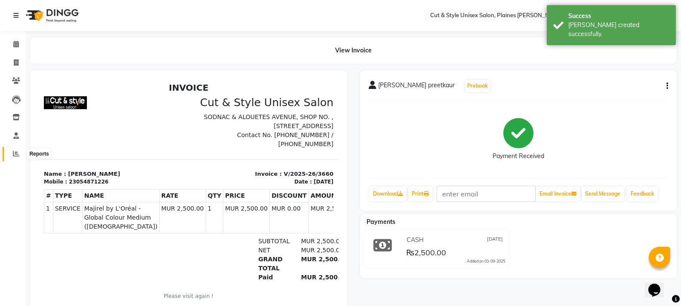
click at [17, 154] on icon at bounding box center [16, 154] width 6 height 6
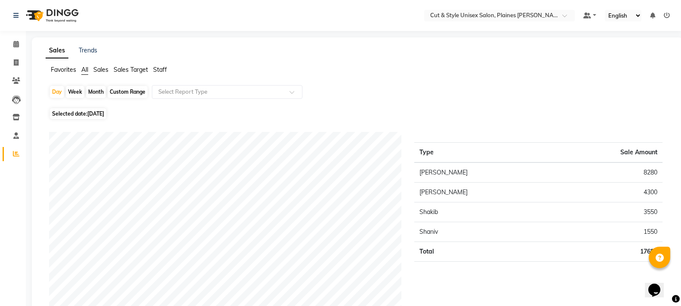
click at [36, 14] on img at bounding box center [51, 15] width 59 height 24
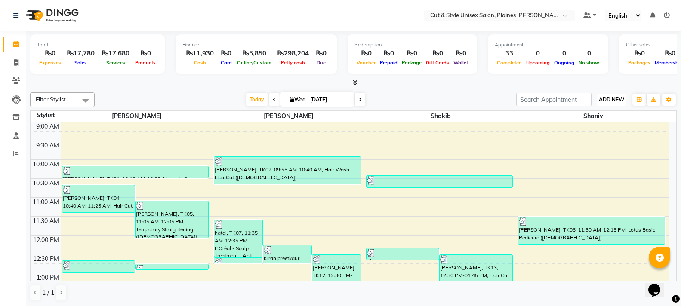
click at [606, 102] on span "ADD NEW" at bounding box center [611, 99] width 25 height 6
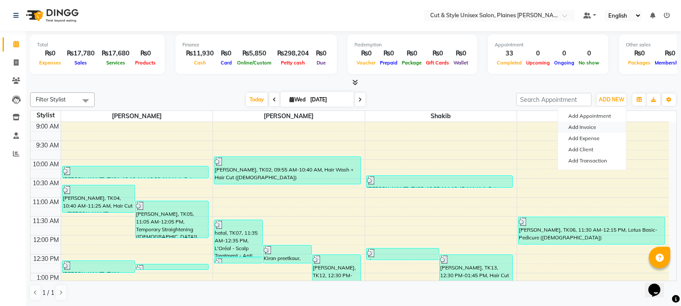
click at [583, 129] on link "Add Invoice" at bounding box center [592, 127] width 68 height 11
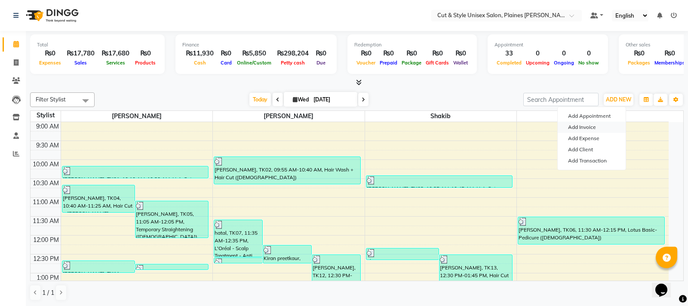
select select "service"
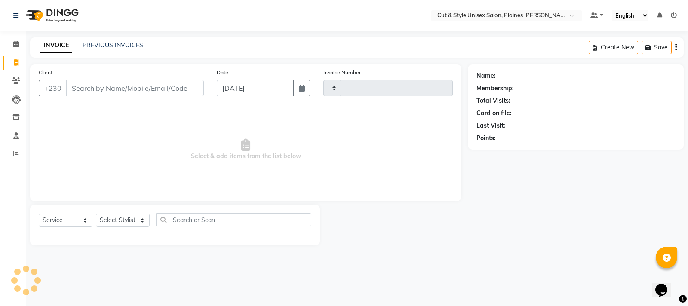
type input "3661"
select select "7731"
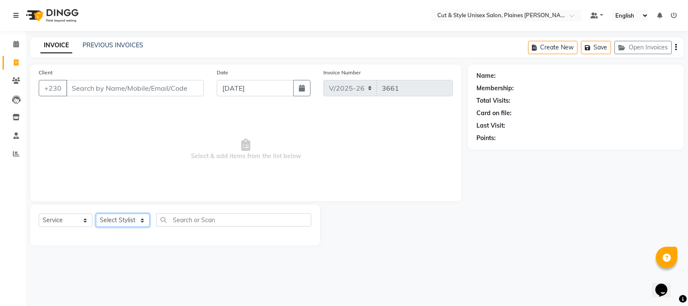
click at [121, 223] on select "Select Stylist" at bounding box center [123, 220] width 54 height 13
select select "68910"
click at [96, 214] on select "Select Stylist [PERSON_NAME] Manager [PERSON_NAME]" at bounding box center [123, 220] width 54 height 13
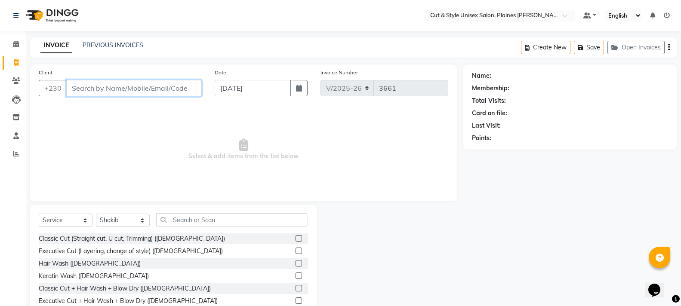
click at [131, 87] on input "Client" at bounding box center [134, 88] width 136 height 16
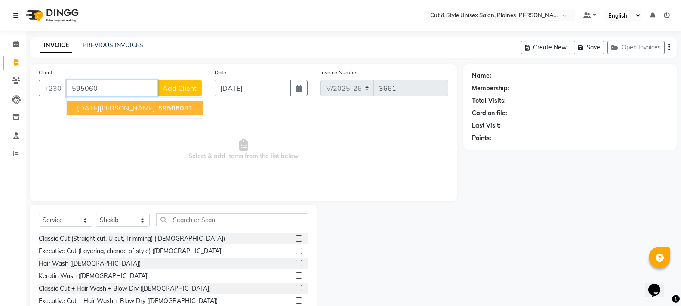
click at [158, 106] on span "595060" at bounding box center [171, 108] width 26 height 9
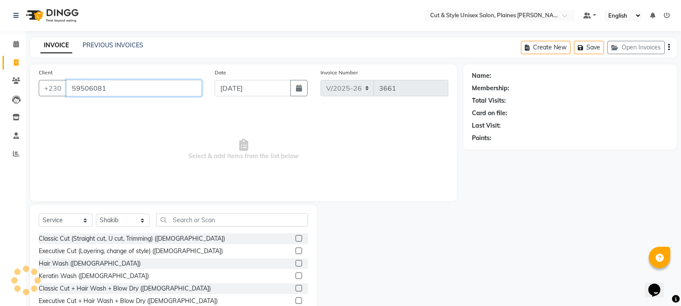
type input "59506081"
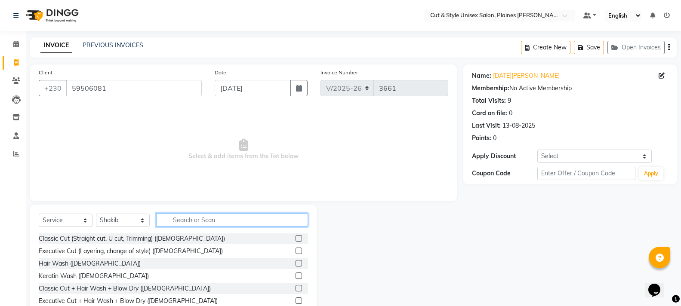
click at [199, 224] on input "text" at bounding box center [232, 219] width 152 height 13
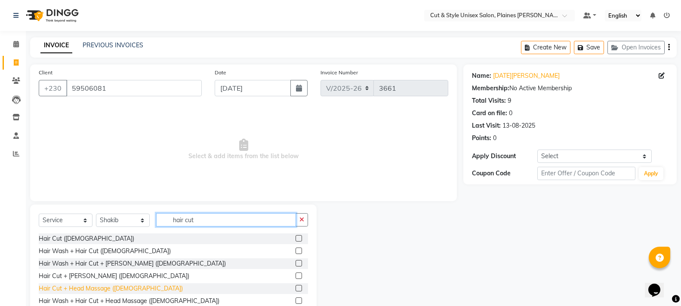
type input "hair cut"
click at [97, 286] on div "Hair Cut + Head Massage ([DEMOGRAPHIC_DATA])" at bounding box center [111, 288] width 144 height 9
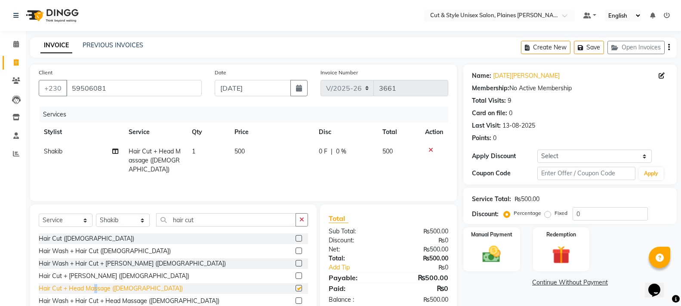
checkbox input "false"
click at [495, 253] on img at bounding box center [491, 255] width 31 height 22
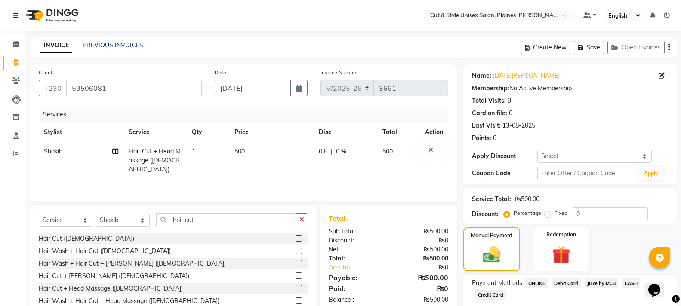
click at [631, 284] on span "CASH" at bounding box center [631, 283] width 19 height 10
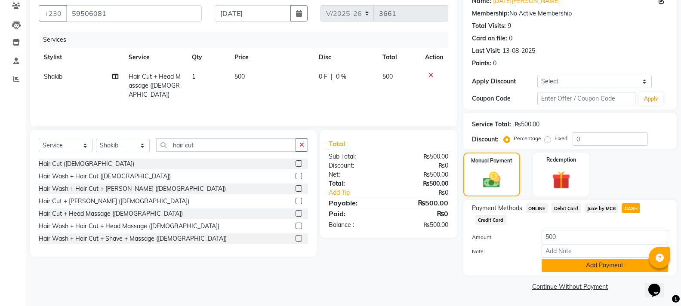
click at [598, 264] on button "Add Payment" at bounding box center [605, 265] width 126 height 13
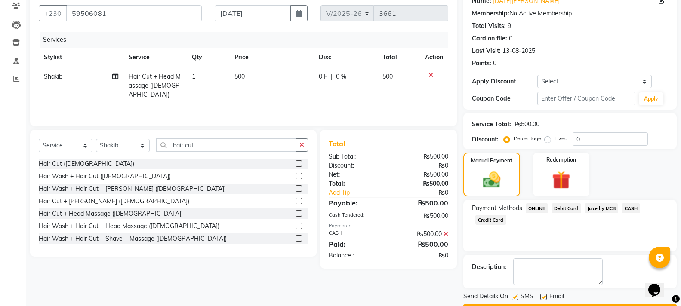
scroll to position [99, 0]
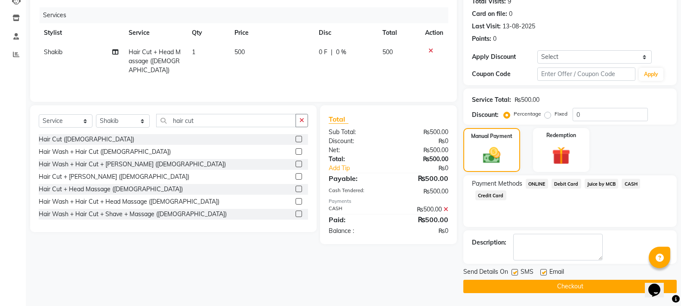
click at [606, 284] on button "Checkout" at bounding box center [569, 286] width 213 height 13
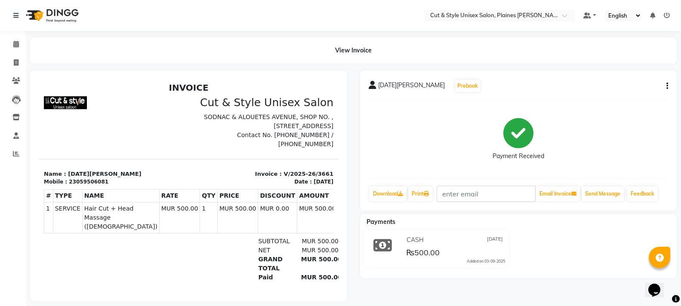
click at [65, 11] on img at bounding box center [51, 15] width 59 height 24
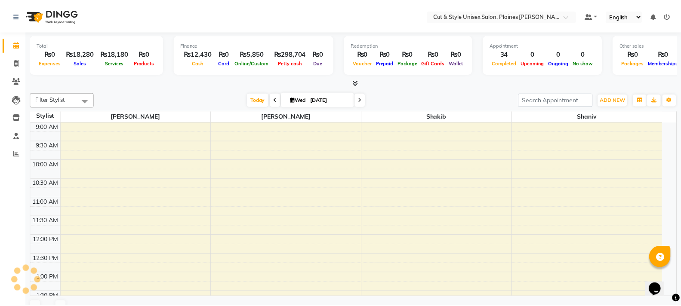
scroll to position [279, 0]
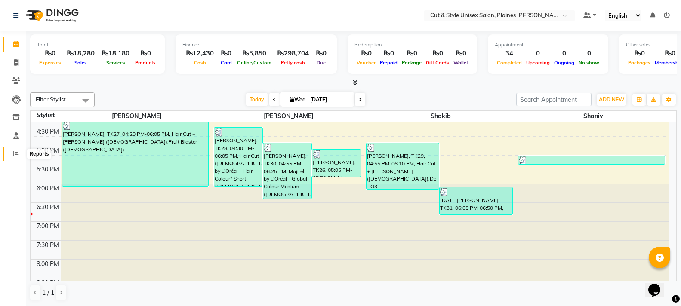
click at [16, 157] on span at bounding box center [16, 154] width 15 height 10
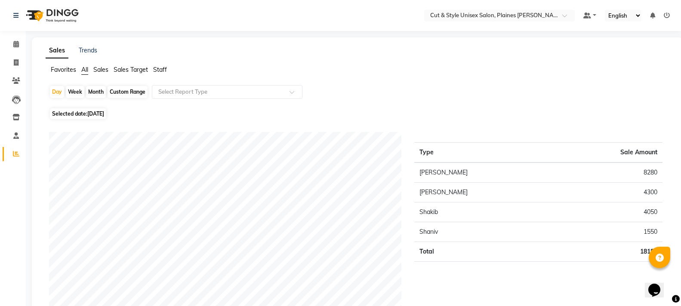
click at [58, 13] on img at bounding box center [51, 15] width 59 height 24
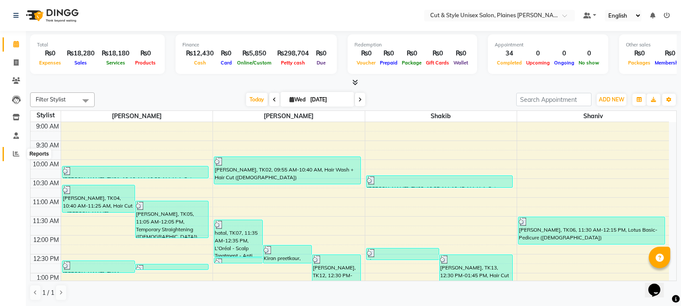
click at [12, 157] on span at bounding box center [16, 154] width 15 height 10
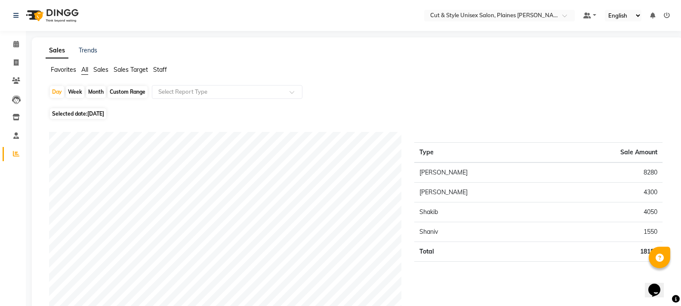
drag, startPoint x: 33, startPoint y: 14, endPoint x: 41, endPoint y: 17, distance: 8.6
click at [34, 15] on img at bounding box center [51, 15] width 59 height 24
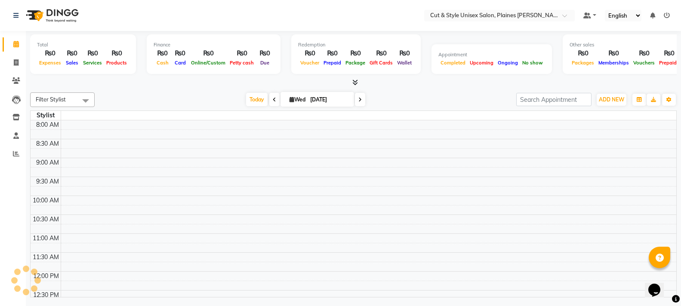
click at [41, 17] on img at bounding box center [51, 15] width 59 height 24
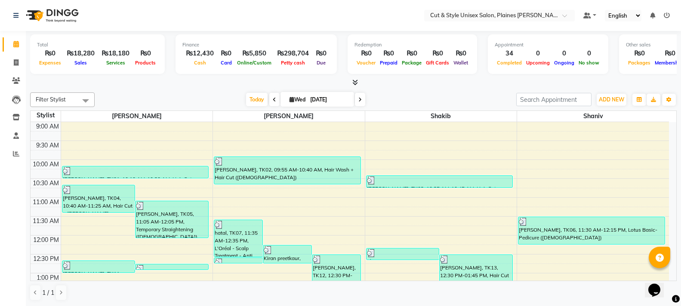
click at [354, 82] on icon at bounding box center [355, 82] width 6 height 6
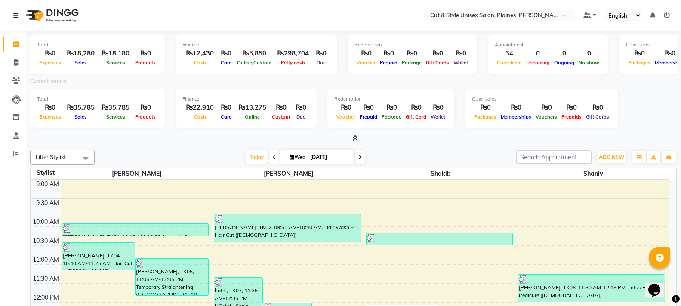
click at [357, 137] on icon at bounding box center [355, 138] width 6 height 6
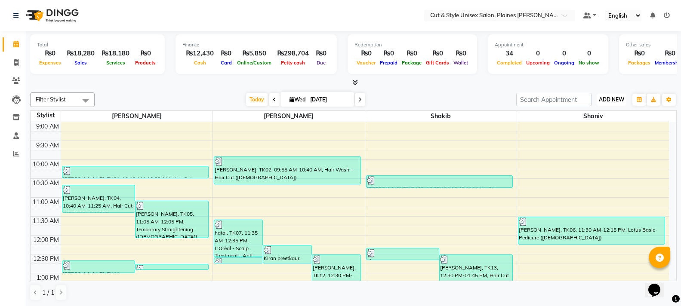
click at [614, 99] on span "ADD NEW" at bounding box center [611, 99] width 25 height 6
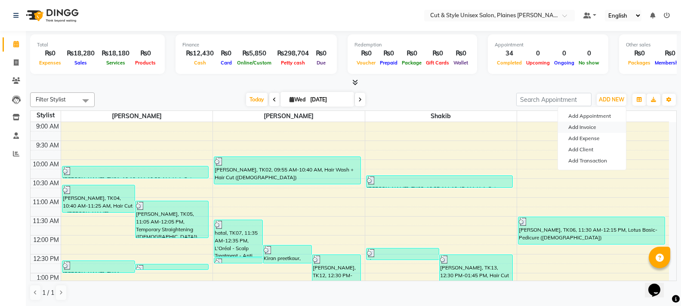
click at [602, 125] on link "Add Invoice" at bounding box center [592, 127] width 68 height 11
select select "service"
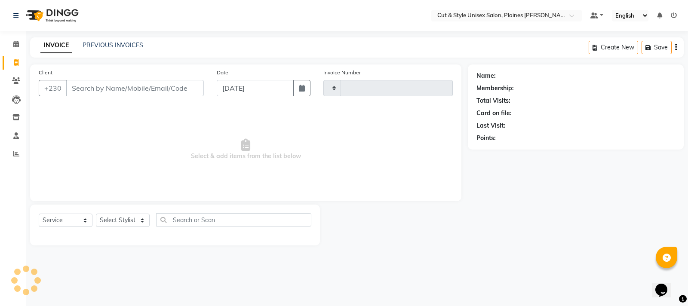
type input "3662"
select select "7731"
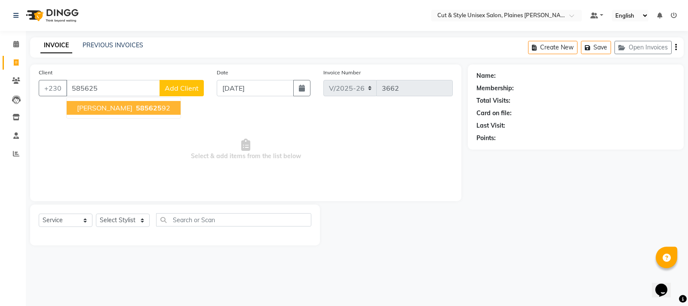
click at [136, 108] on span "585625" at bounding box center [149, 108] width 26 height 9
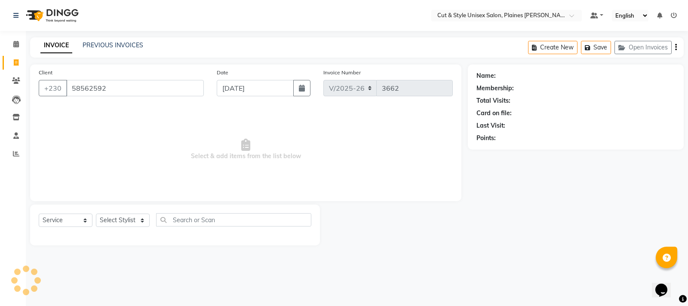
type input "58562592"
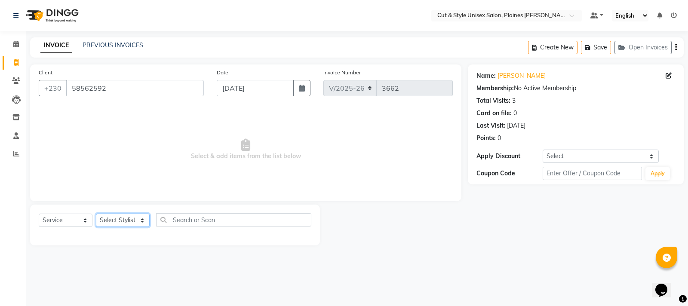
click at [140, 222] on select "Select Stylist [PERSON_NAME] Manager [PERSON_NAME]" at bounding box center [123, 220] width 54 height 13
select select "68909"
click at [96, 214] on select "Select Stylist [PERSON_NAME] Manager [PERSON_NAME]" at bounding box center [123, 220] width 54 height 13
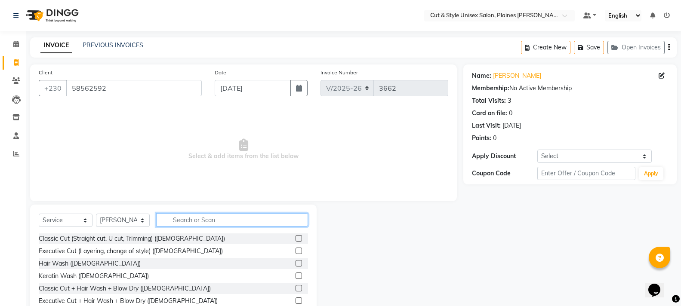
click at [165, 219] on input "text" at bounding box center [232, 219] width 152 height 13
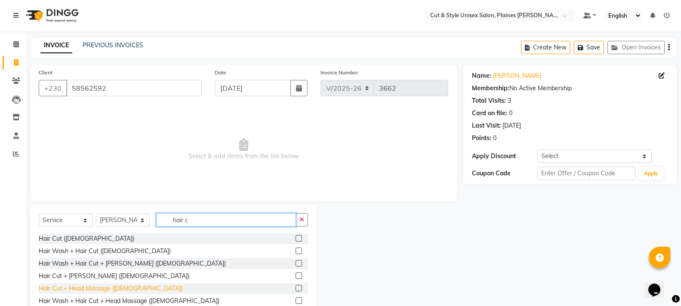
type input "hair c"
click at [111, 290] on div "Hair Cut + Head Massage ([DEMOGRAPHIC_DATA])" at bounding box center [111, 288] width 144 height 9
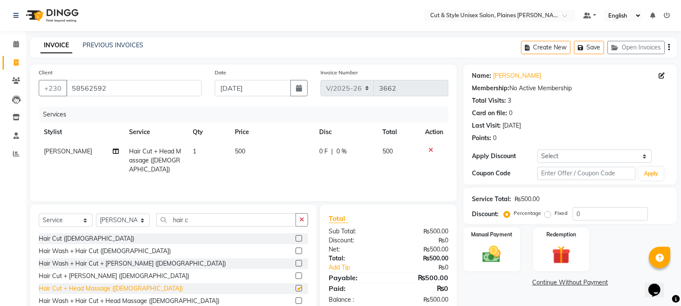
checkbox input "false"
click at [484, 242] on div "Manual Payment" at bounding box center [491, 250] width 59 height 46
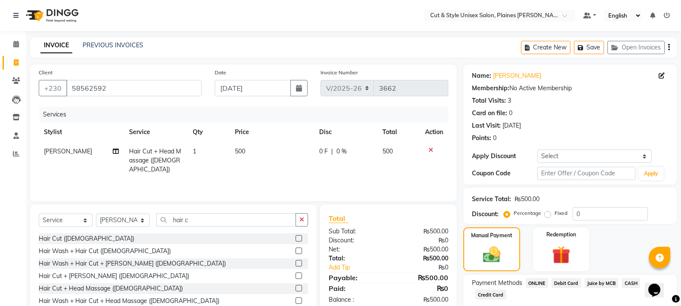
click at [595, 282] on span "Juice by MCB" at bounding box center [602, 283] width 34 height 10
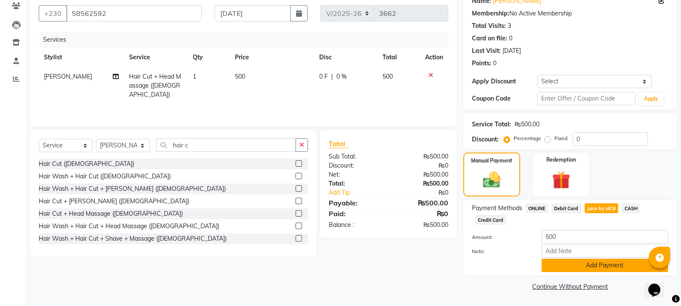
click at [590, 268] on button "Add Payment" at bounding box center [605, 265] width 126 height 13
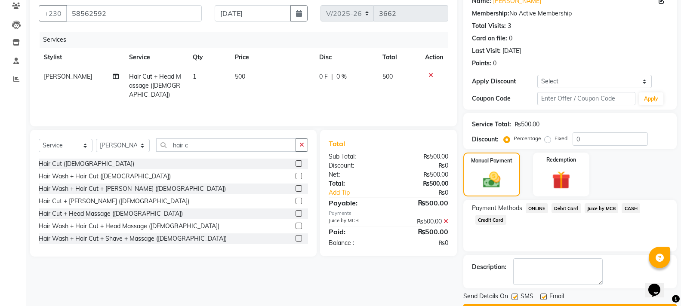
scroll to position [99, 0]
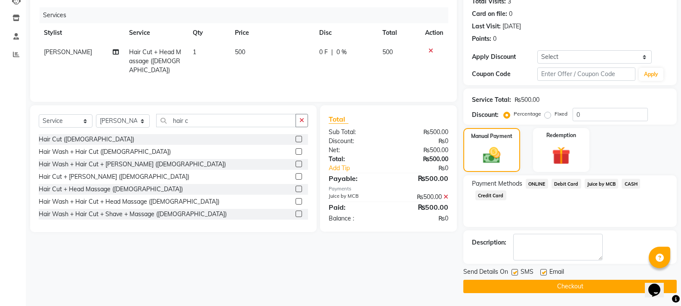
click at [582, 288] on button "Checkout" at bounding box center [569, 286] width 213 height 13
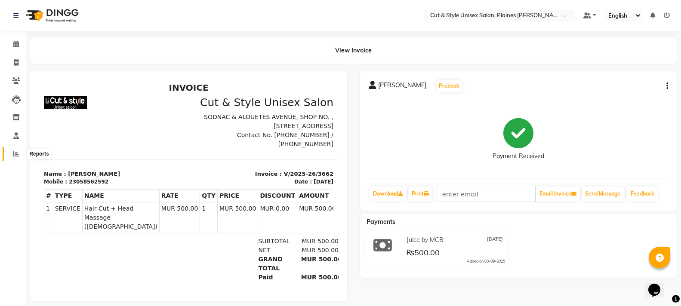
click at [14, 154] on icon at bounding box center [16, 154] width 6 height 6
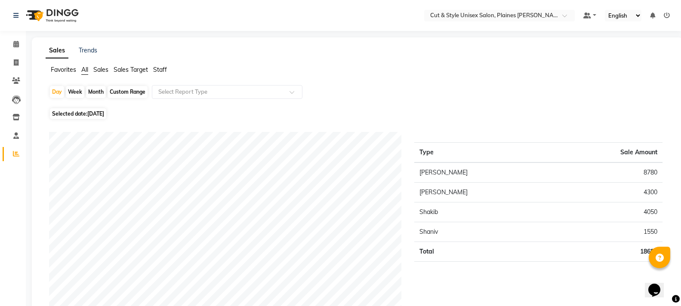
click at [31, 15] on img at bounding box center [51, 15] width 59 height 24
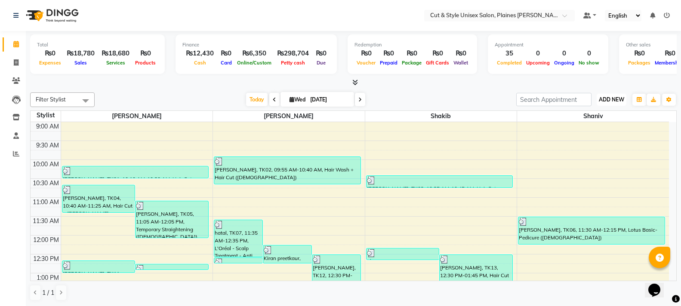
click at [608, 98] on span "ADD NEW" at bounding box center [611, 99] width 25 height 6
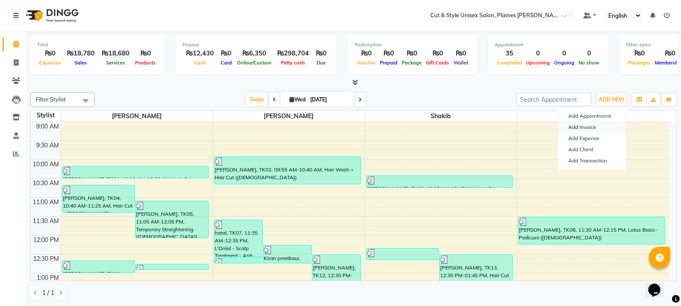
click at [594, 127] on link "Add Invoice" at bounding box center [592, 127] width 68 height 11
select select "service"
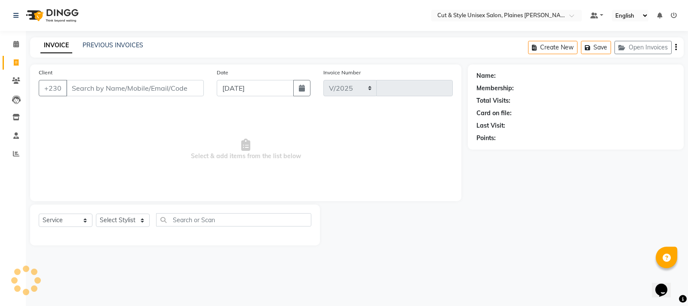
select select "7731"
type input "3663"
click at [113, 217] on select "Select Stylist" at bounding box center [123, 220] width 54 height 13
select select "68908"
click at [96, 214] on select "Select Stylist [PERSON_NAME] Manager [PERSON_NAME]" at bounding box center [123, 220] width 54 height 13
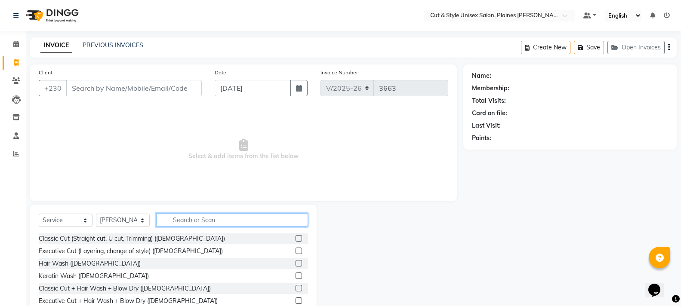
click at [186, 219] on input "text" at bounding box center [232, 219] width 152 height 13
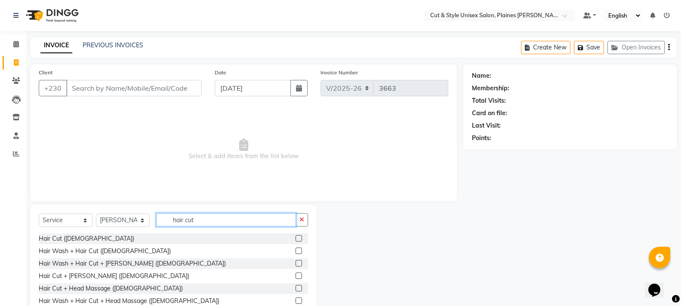
type input "hair cut"
click at [296, 275] on label at bounding box center [299, 276] width 6 height 6
click at [296, 275] on input "checkbox" at bounding box center [299, 277] width 6 height 6
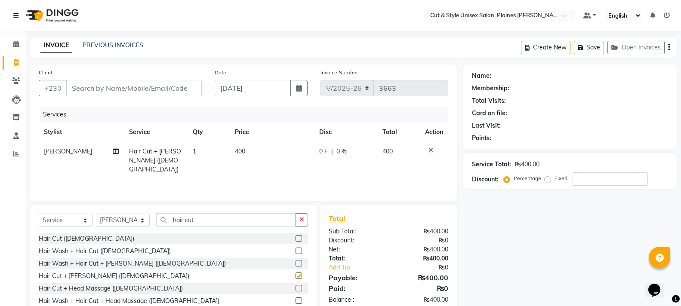
checkbox input "false"
click at [102, 87] on input "Client" at bounding box center [134, 88] width 136 height 16
type input "5"
type input "0"
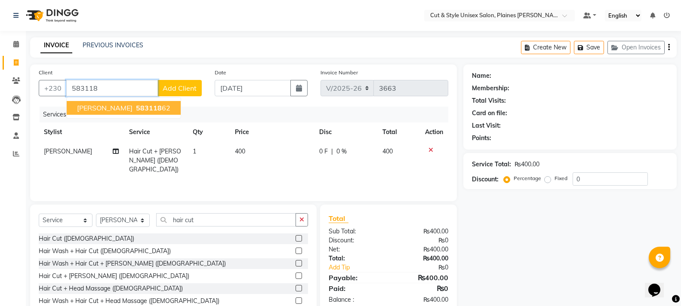
click at [153, 109] on span "583118" at bounding box center [149, 108] width 26 height 9
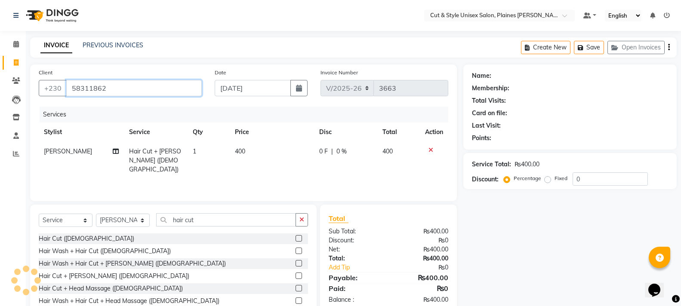
type input "58311862"
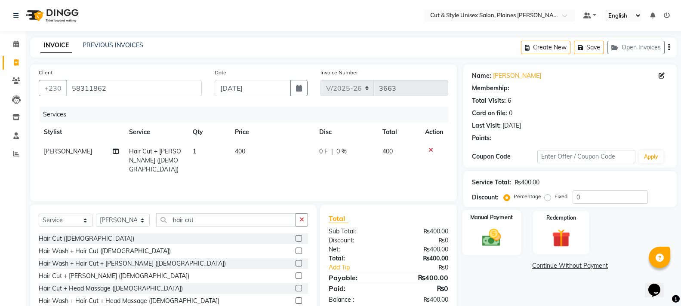
click at [503, 237] on img at bounding box center [491, 238] width 31 height 22
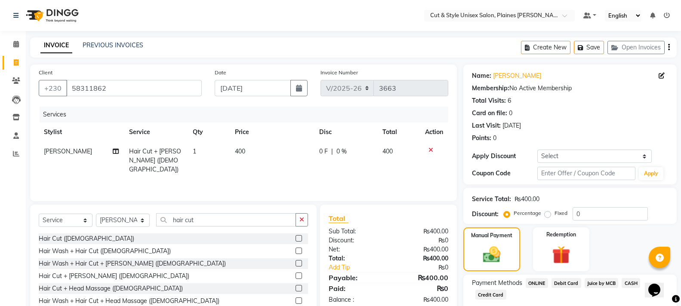
click at [601, 281] on span "Juice by MCB" at bounding box center [602, 283] width 34 height 10
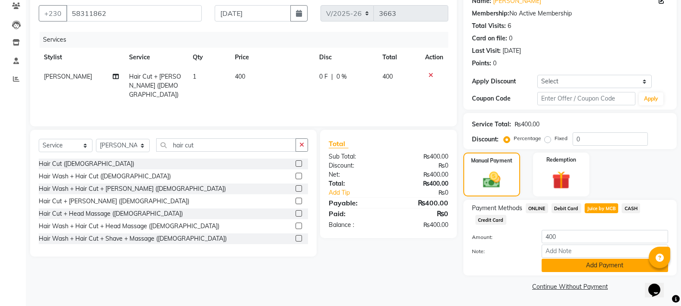
click at [592, 262] on button "Add Payment" at bounding box center [605, 265] width 126 height 13
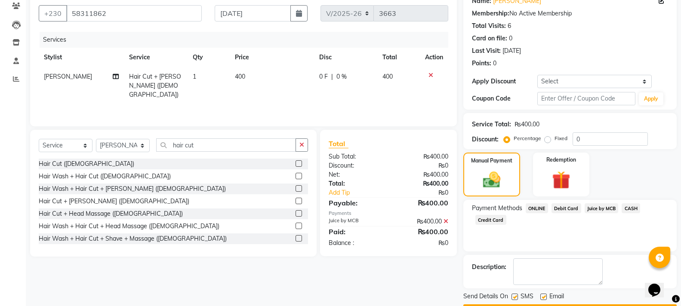
scroll to position [99, 0]
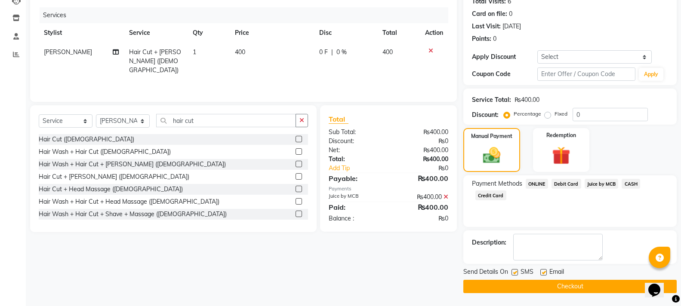
click at [570, 286] on button "Checkout" at bounding box center [569, 286] width 213 height 13
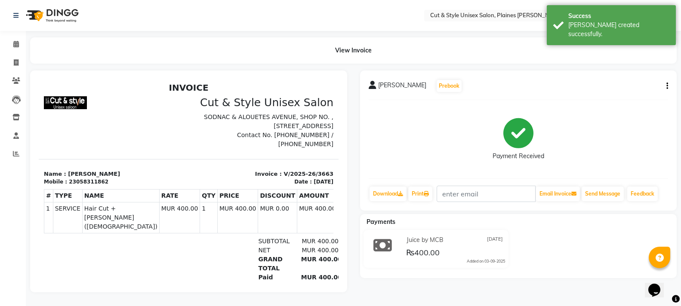
click at [67, 12] on img at bounding box center [51, 15] width 59 height 24
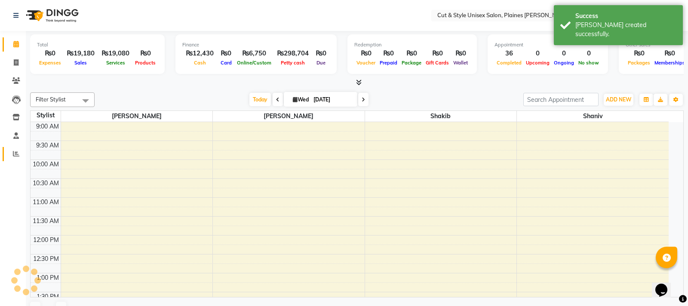
click at [17, 151] on icon at bounding box center [16, 154] width 6 height 6
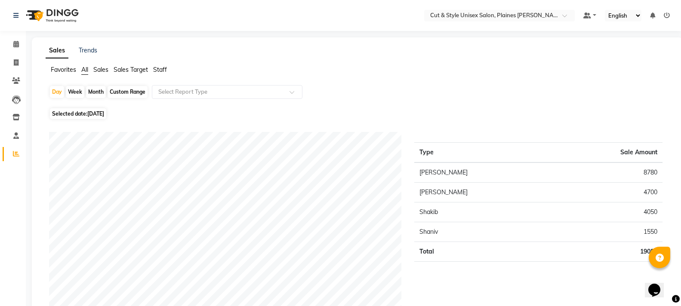
click at [61, 10] on img at bounding box center [51, 15] width 59 height 24
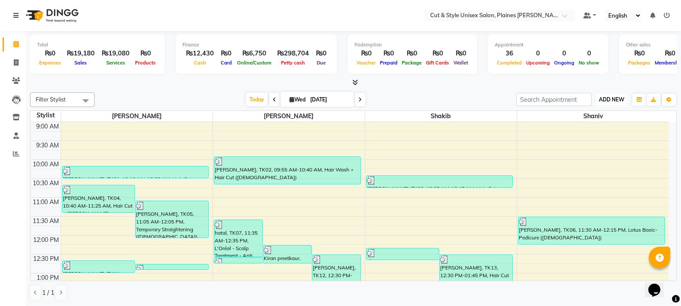
click at [612, 96] on span "ADD NEW" at bounding box center [611, 99] width 25 height 6
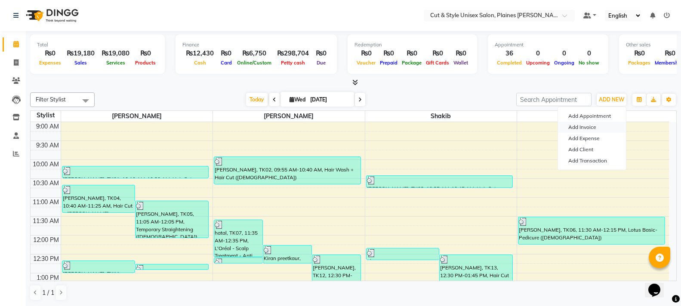
click at [583, 127] on link "Add Invoice" at bounding box center [592, 127] width 68 height 11
select select "service"
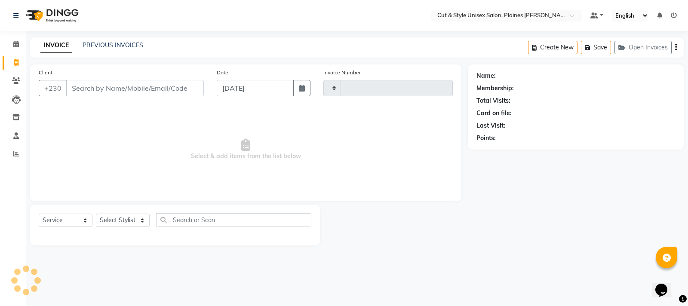
click at [120, 89] on input "Client" at bounding box center [135, 88] width 138 height 16
type input "3664"
select select "7731"
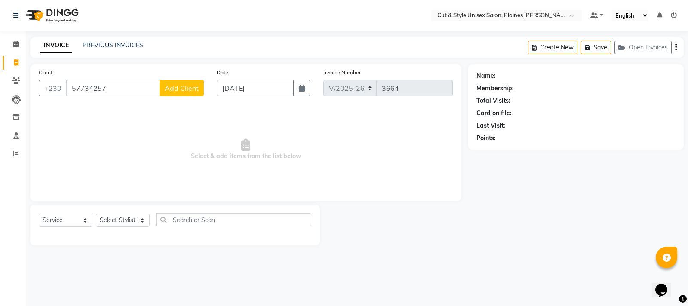
type input "57734257"
click at [173, 86] on span "Add Client" at bounding box center [182, 88] width 34 height 9
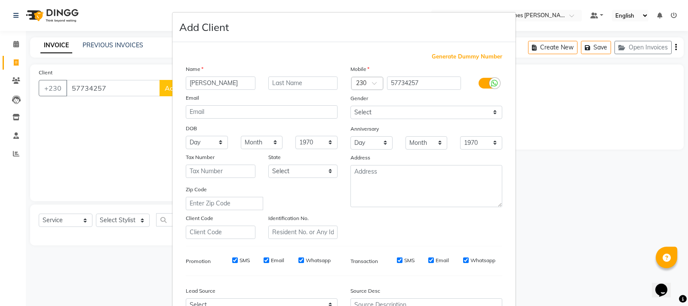
type input "[PERSON_NAME]"
click at [311, 83] on input "text" at bounding box center [303, 83] width 70 height 13
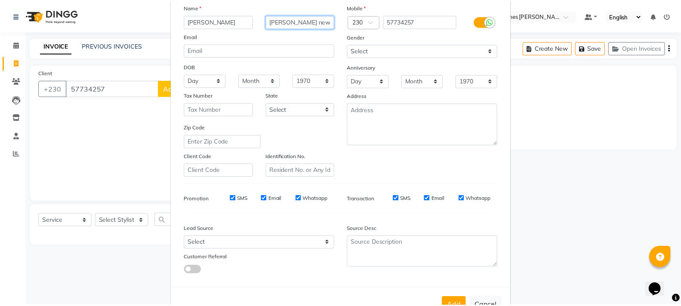
scroll to position [91, 0]
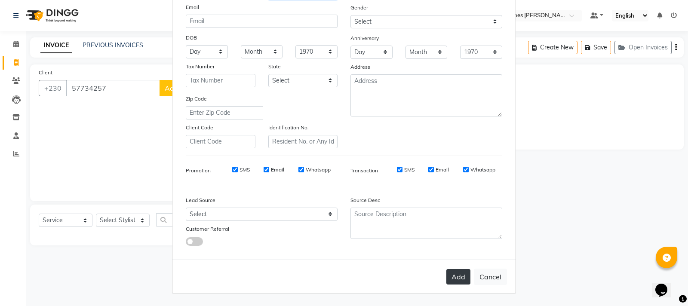
type input "[PERSON_NAME] new"
click at [447, 278] on button "Add" at bounding box center [459, 276] width 24 height 15
select select
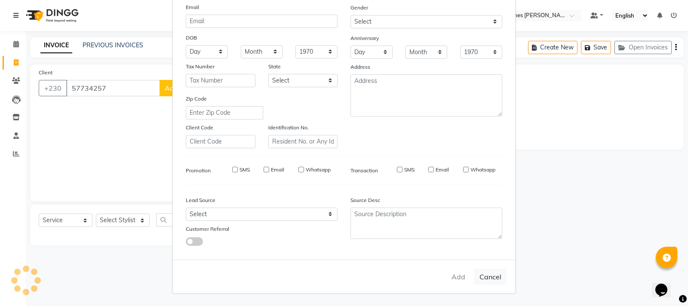
select select
checkbox input "false"
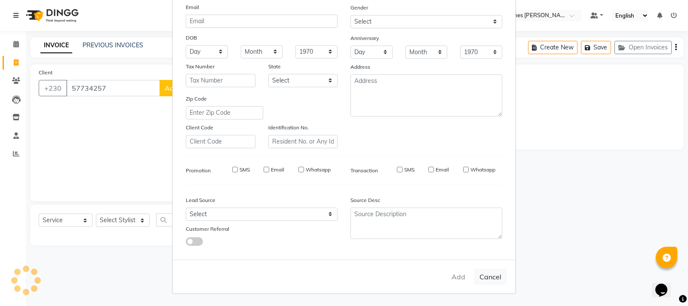
checkbox input "false"
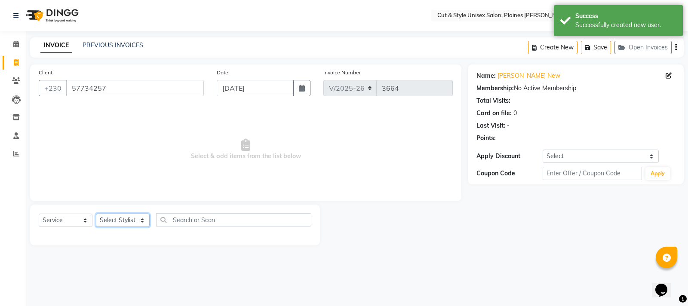
click at [105, 219] on select "Select Stylist [PERSON_NAME] Manager [PERSON_NAME]" at bounding box center [123, 220] width 54 height 13
select select "68911"
click at [96, 214] on select "Select Stylist [PERSON_NAME] Manager [PERSON_NAME]" at bounding box center [123, 220] width 54 height 13
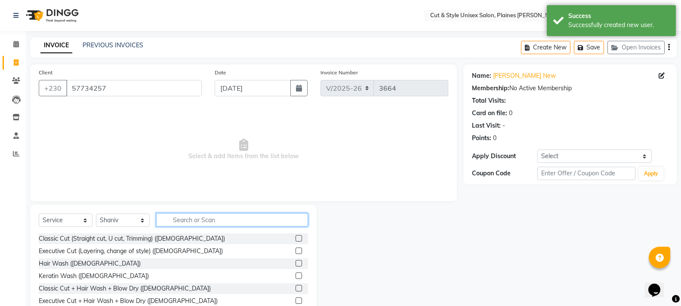
click at [188, 222] on input "text" at bounding box center [232, 219] width 152 height 13
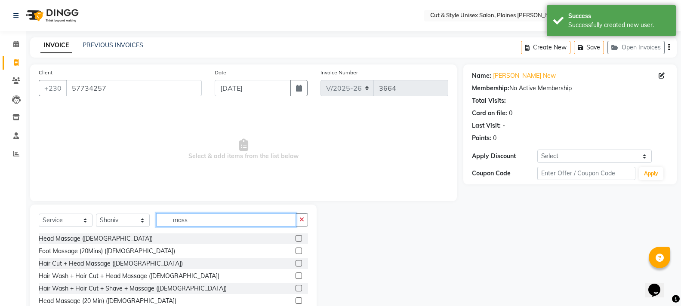
scroll to position [27, 0]
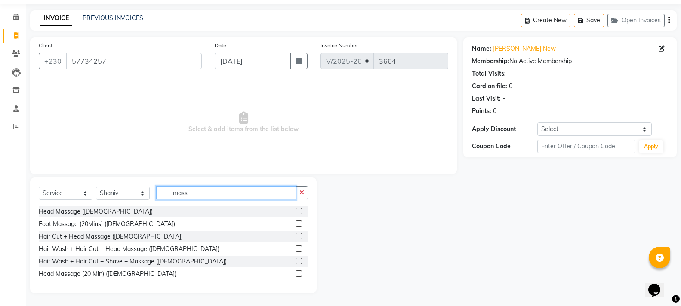
type input "mass"
click at [298, 275] on label at bounding box center [299, 274] width 6 height 6
click at [298, 275] on input "checkbox" at bounding box center [299, 274] width 6 height 6
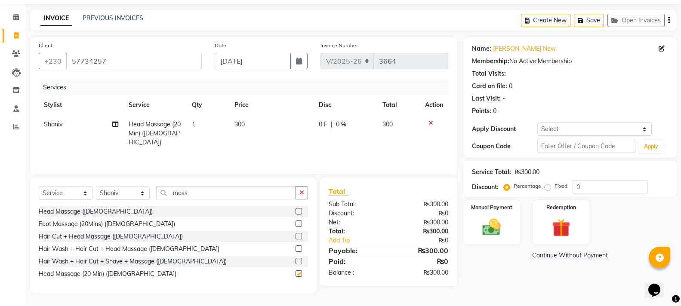
checkbox input "false"
click at [201, 193] on input "mass" at bounding box center [226, 192] width 140 height 13
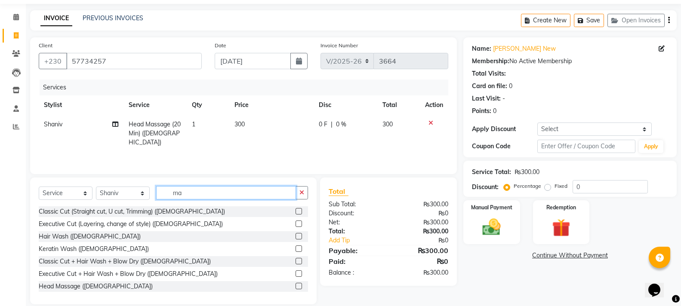
type input "m"
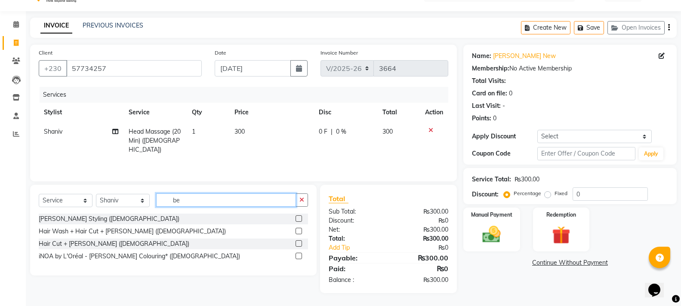
scroll to position [20, 0]
type input "bea"
click at [299, 218] on label at bounding box center [299, 219] width 6 height 6
click at [299, 218] on input "checkbox" at bounding box center [299, 219] width 6 height 6
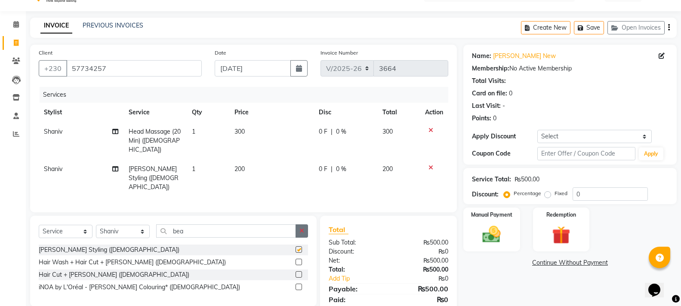
checkbox input "false"
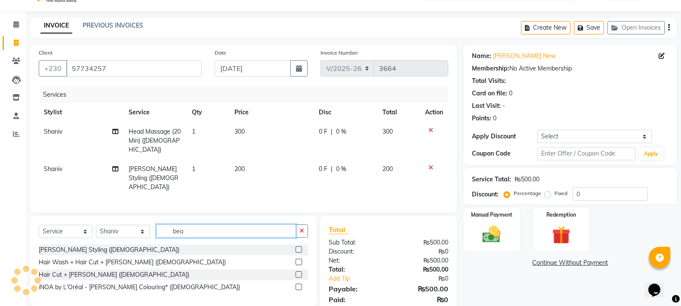
click at [236, 225] on input "bea" at bounding box center [226, 231] width 140 height 13
type input "b"
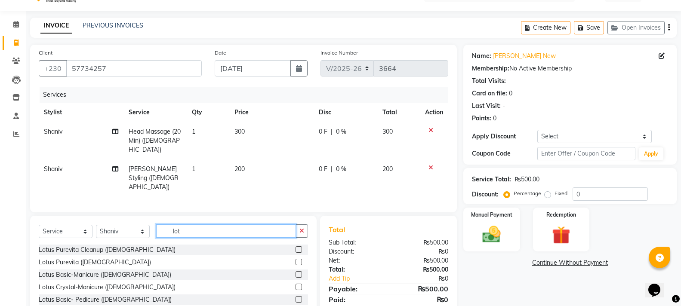
type input "lot"
click at [296, 259] on label at bounding box center [299, 262] width 6 height 6
click at [296, 260] on input "checkbox" at bounding box center [299, 263] width 6 height 6
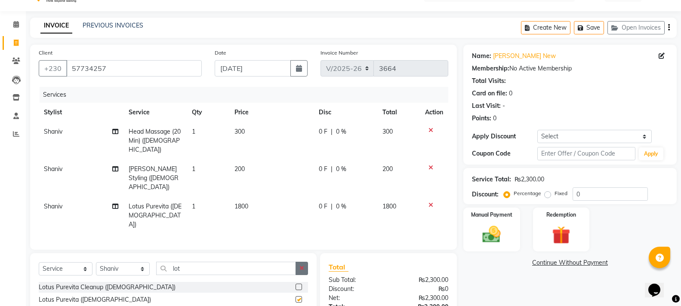
checkbox input "false"
click at [429, 202] on icon at bounding box center [431, 205] width 5 height 6
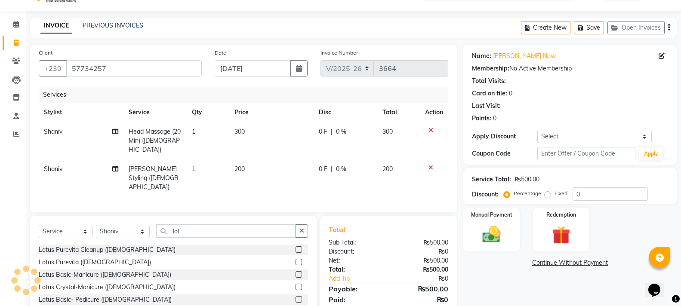
scroll to position [47, 0]
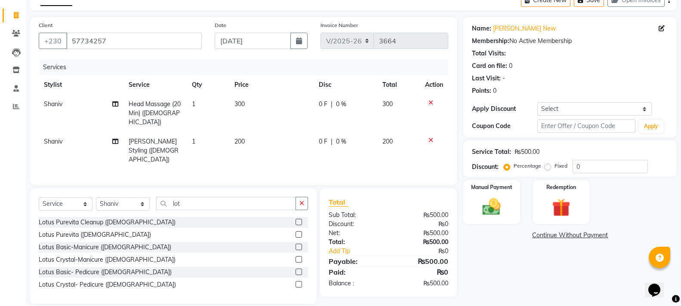
click at [299, 269] on label at bounding box center [299, 272] width 6 height 6
click at [299, 270] on input "checkbox" at bounding box center [299, 273] width 6 height 6
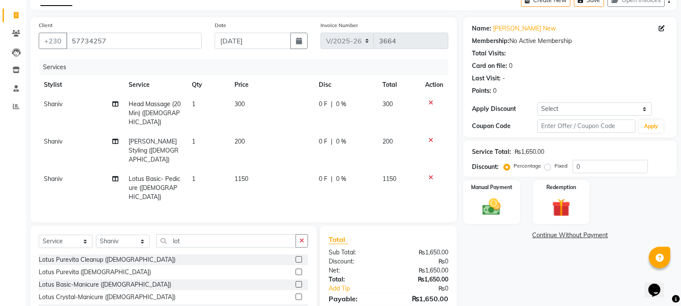
checkbox input "false"
click at [490, 207] on img at bounding box center [491, 207] width 31 height 22
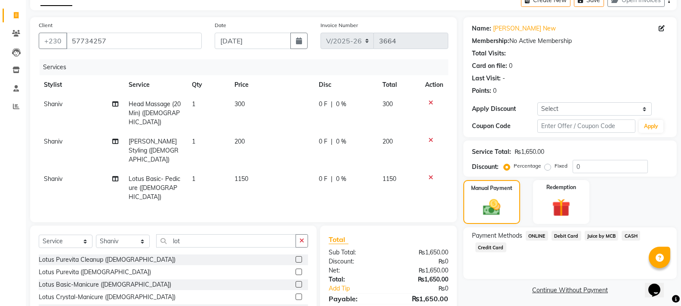
click at [633, 233] on span "CASH" at bounding box center [631, 236] width 19 height 10
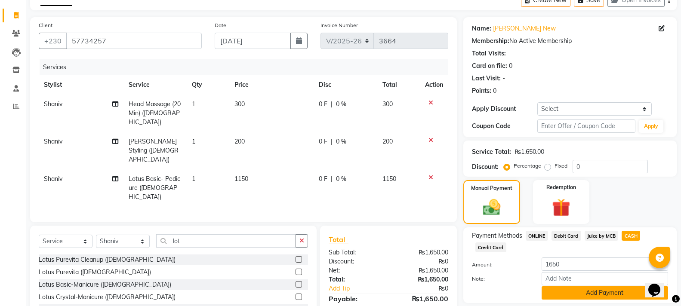
scroll to position [76, 0]
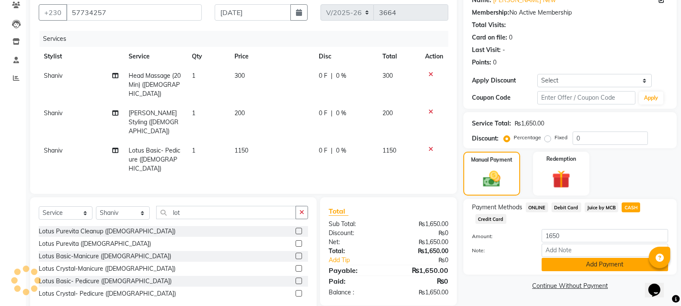
click at [595, 264] on button "Add Payment" at bounding box center [605, 264] width 126 height 13
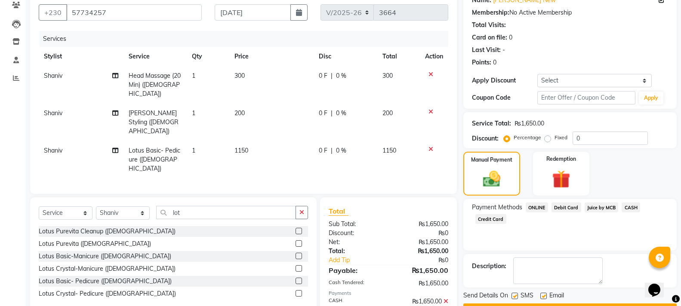
scroll to position [99, 0]
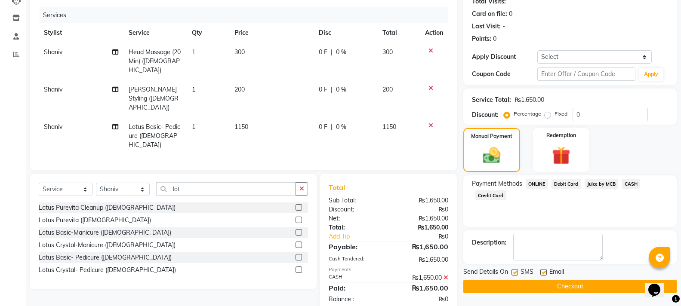
click at [538, 284] on button "Checkout" at bounding box center [569, 286] width 213 height 13
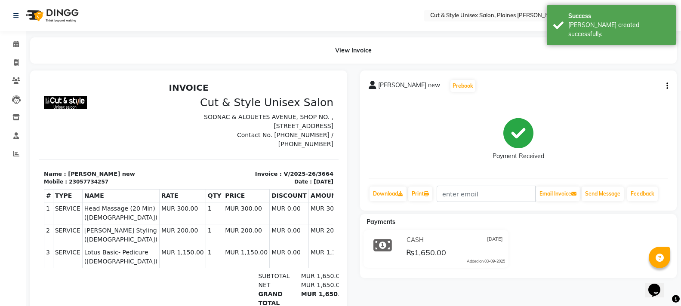
click at [58, 14] on img at bounding box center [51, 15] width 59 height 24
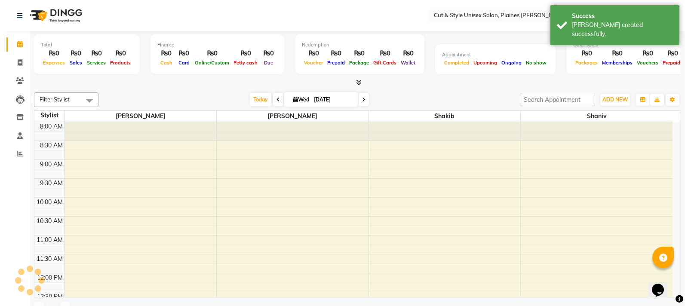
scroll to position [279, 0]
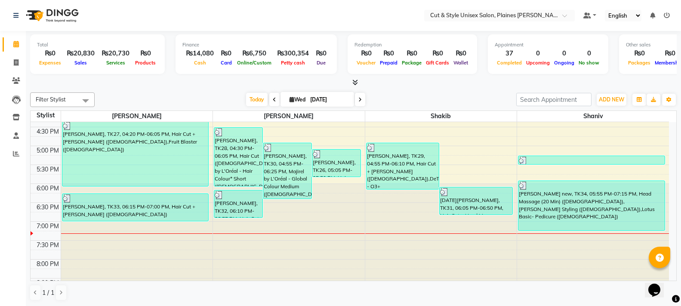
click at [664, 13] on icon at bounding box center [667, 15] width 6 height 6
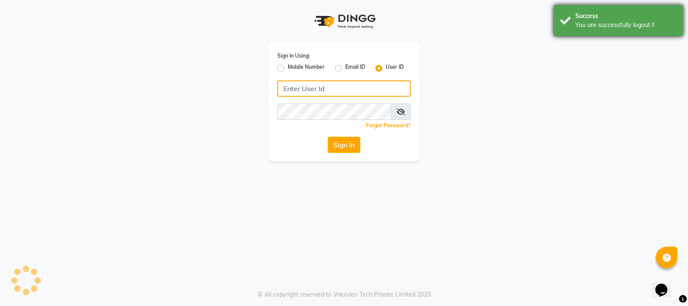
type input "59582222"
